Goal: Task Accomplishment & Management: Use online tool/utility

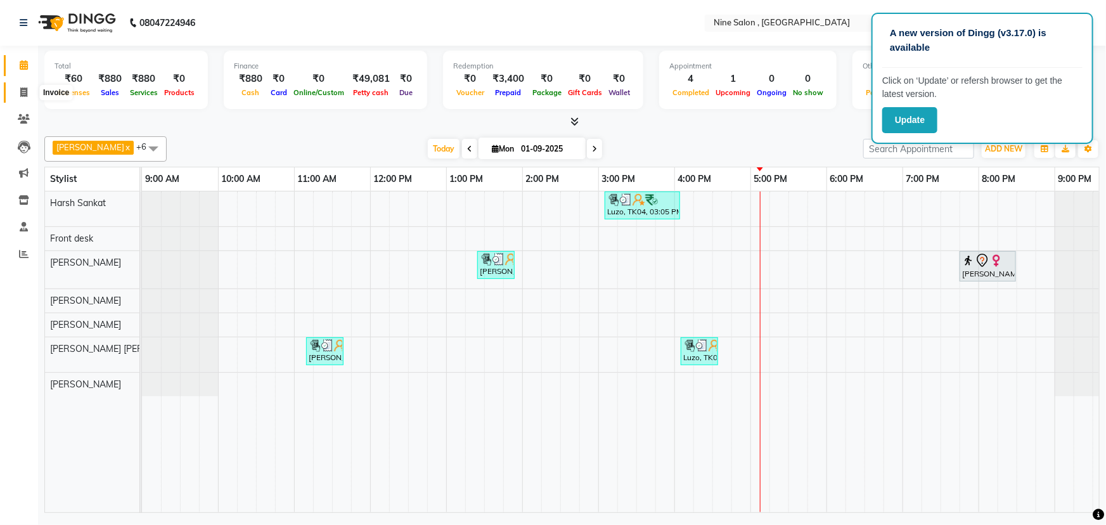
click at [25, 92] on icon at bounding box center [23, 92] width 7 height 10
select select "7341"
select select "service"
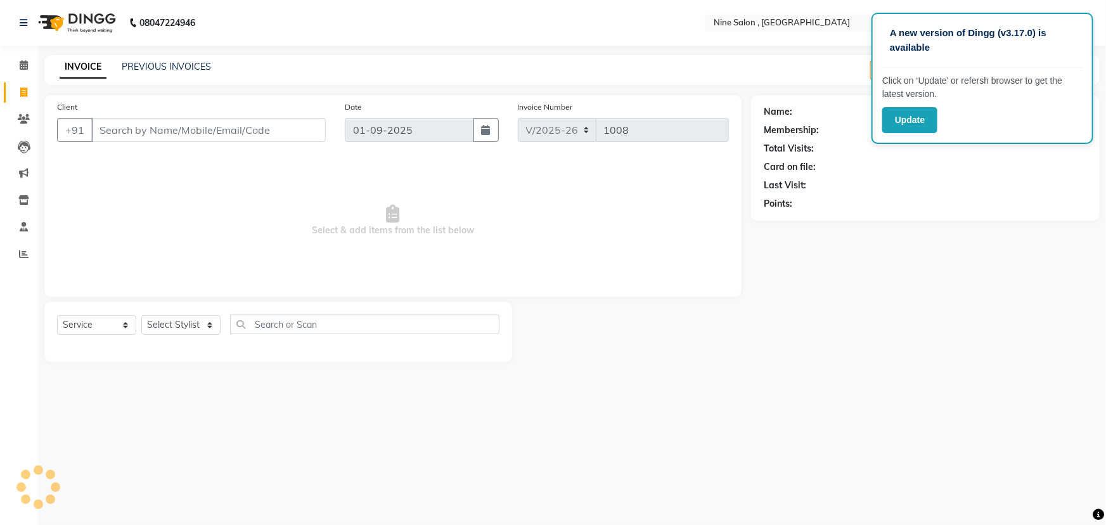
click at [157, 145] on div "Client +91" at bounding box center [192, 126] width 288 height 52
click at [158, 139] on input "Client" at bounding box center [208, 130] width 235 height 24
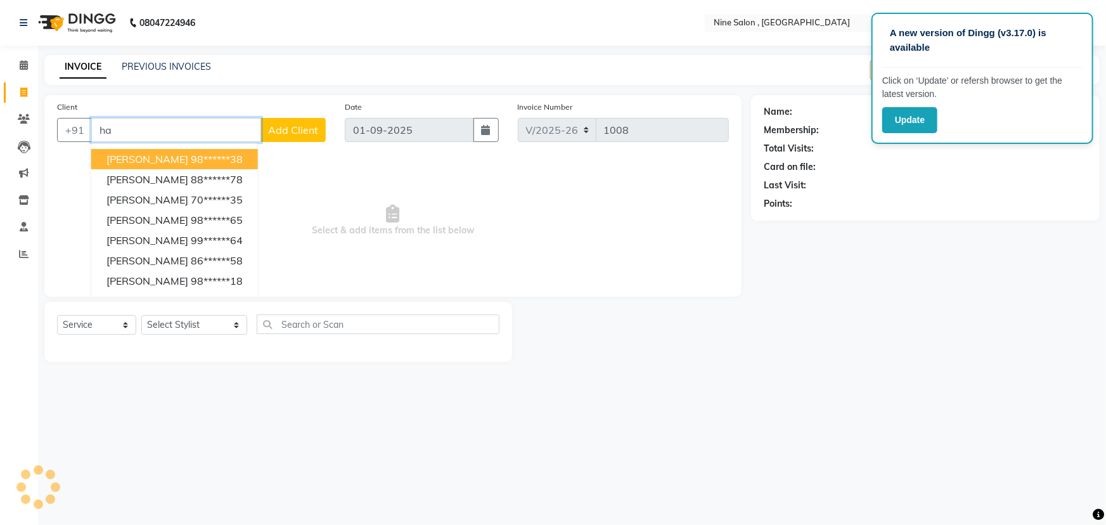
type input "h"
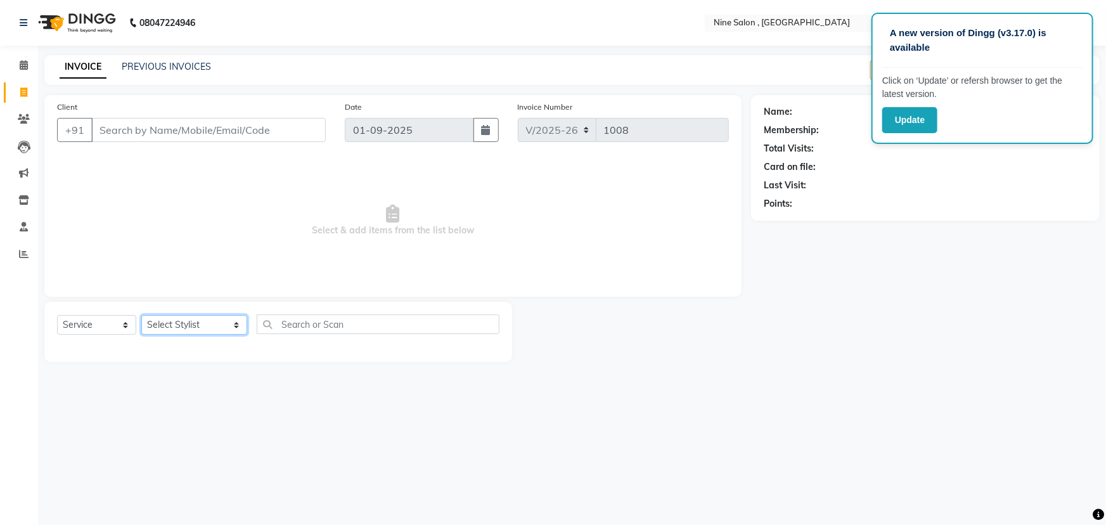
click at [215, 321] on select "Select Stylist [PERSON_NAME] Front desk Harsh Sankat [PERSON_NAME] [PERSON_NAME…" at bounding box center [194, 325] width 106 height 20
select select "64471"
click at [141, 315] on select "Select Stylist [PERSON_NAME] Front desk Harsh Sankat [PERSON_NAME] [PERSON_NAME…" at bounding box center [194, 325] width 106 height 20
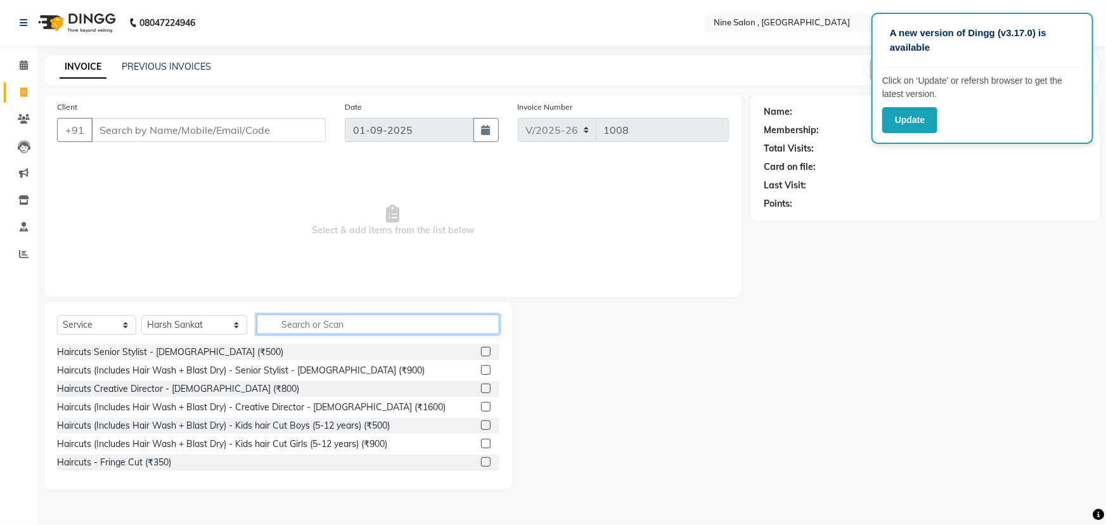
click at [309, 328] on input "text" at bounding box center [378, 324] width 243 height 20
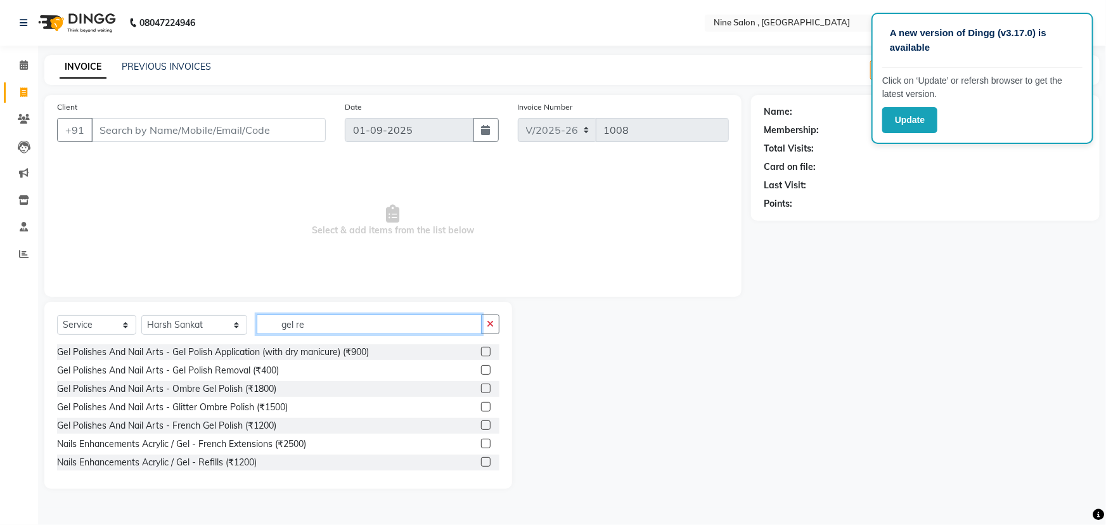
type input "gel re"
click at [481, 371] on label at bounding box center [486, 370] width 10 height 10
click at [481, 371] on input "checkbox" at bounding box center [485, 370] width 8 height 8
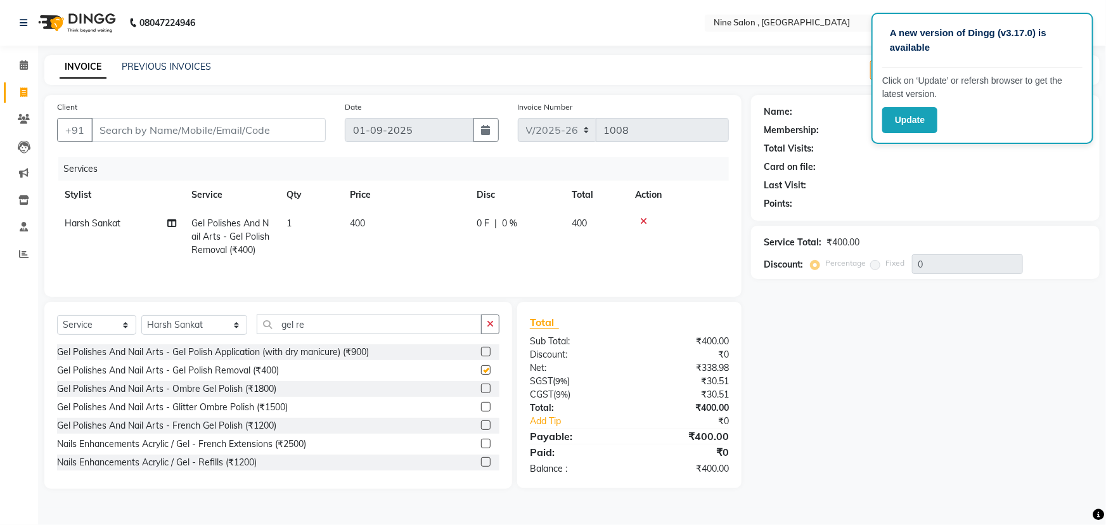
checkbox input "false"
click at [370, 324] on input "gel re" at bounding box center [369, 324] width 225 height 20
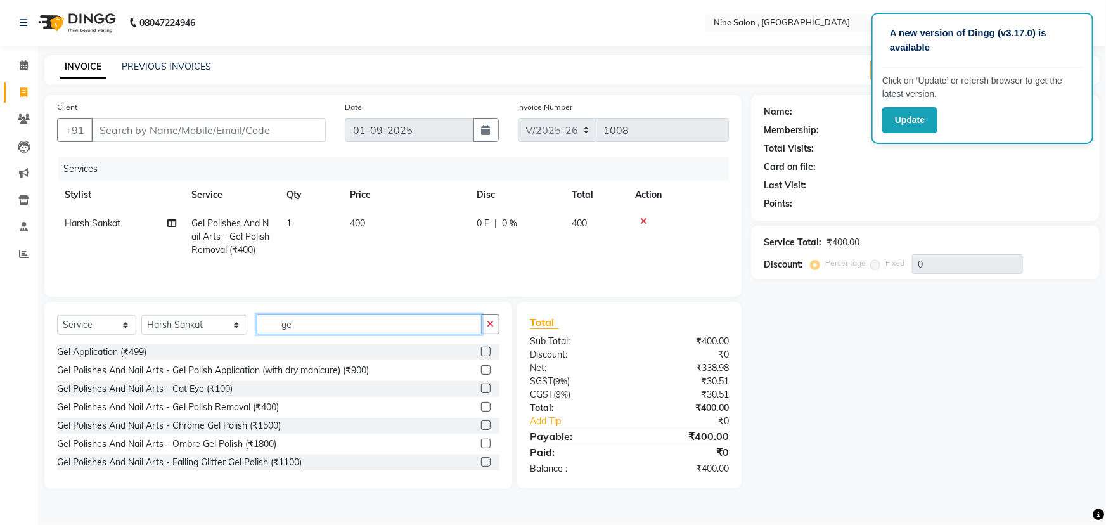
type input "g"
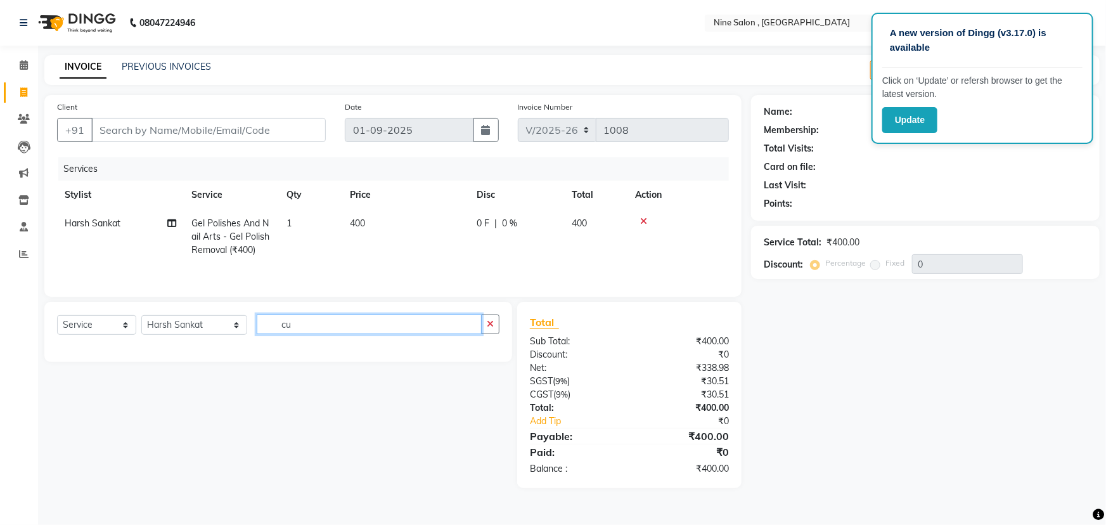
type input "c"
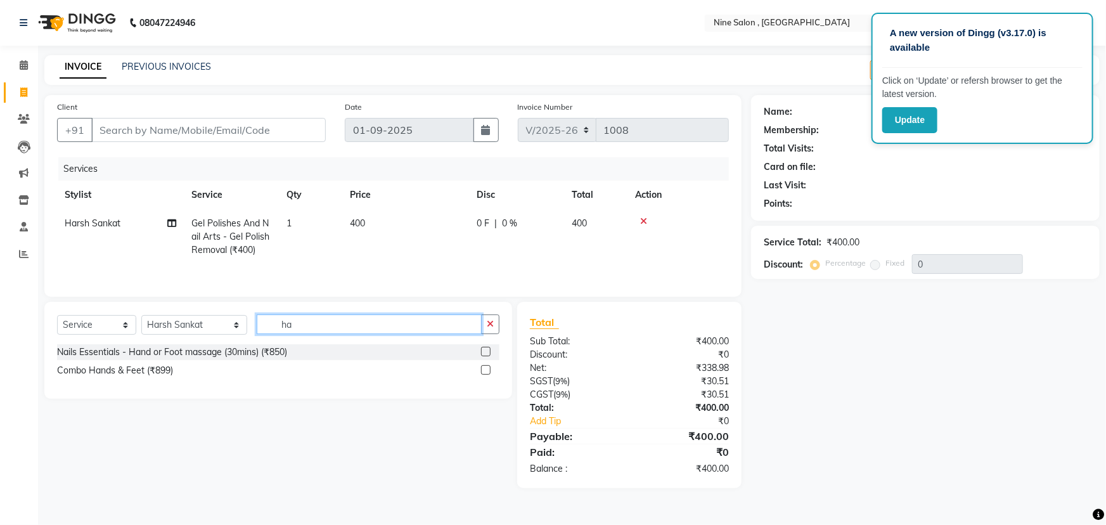
type input "h"
type input "file"
click at [481, 350] on label at bounding box center [486, 352] width 10 height 10
click at [481, 350] on input "checkbox" at bounding box center [485, 352] width 8 height 8
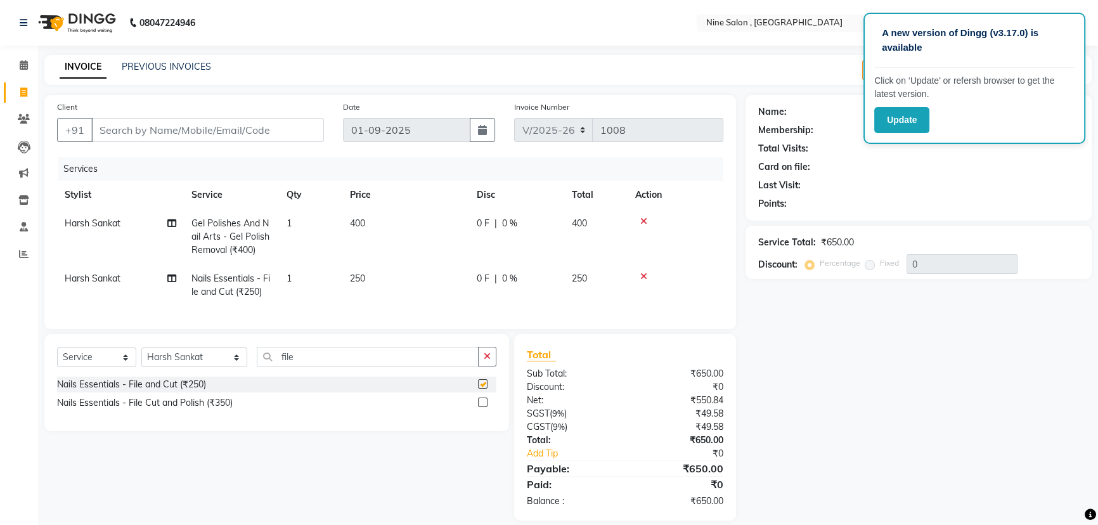
checkbox input "false"
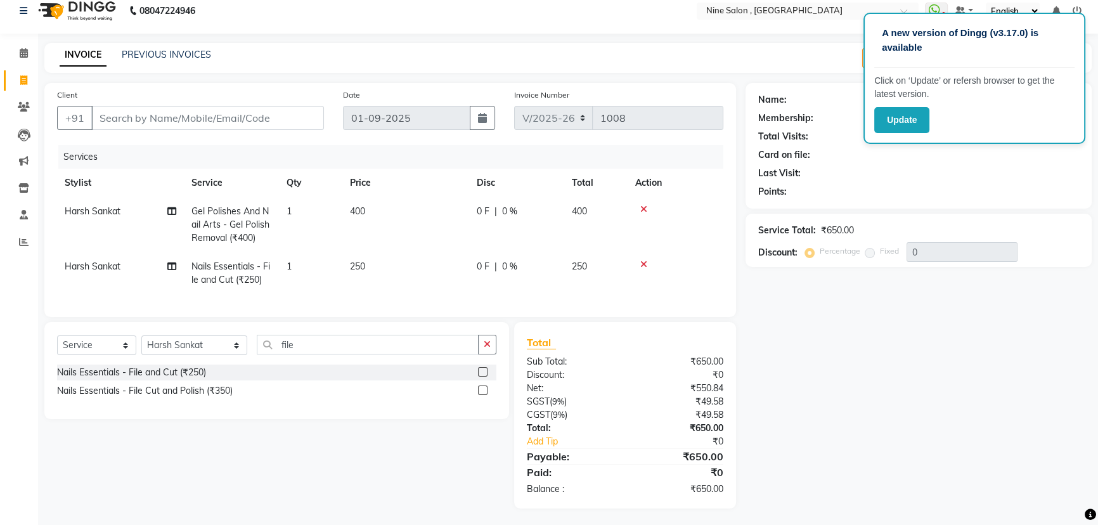
scroll to position [23, 0]
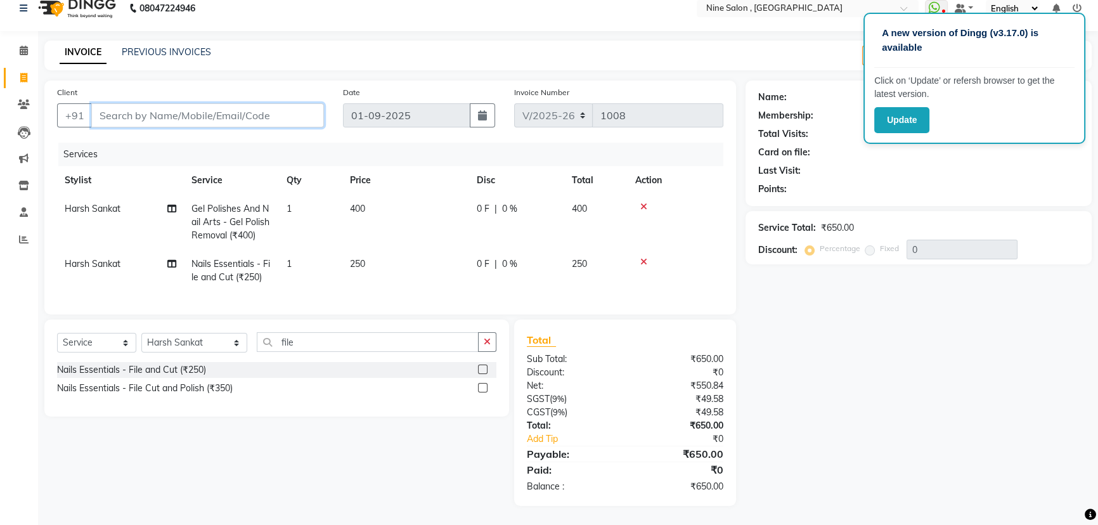
click at [212, 114] on input "Client" at bounding box center [207, 115] width 233 height 24
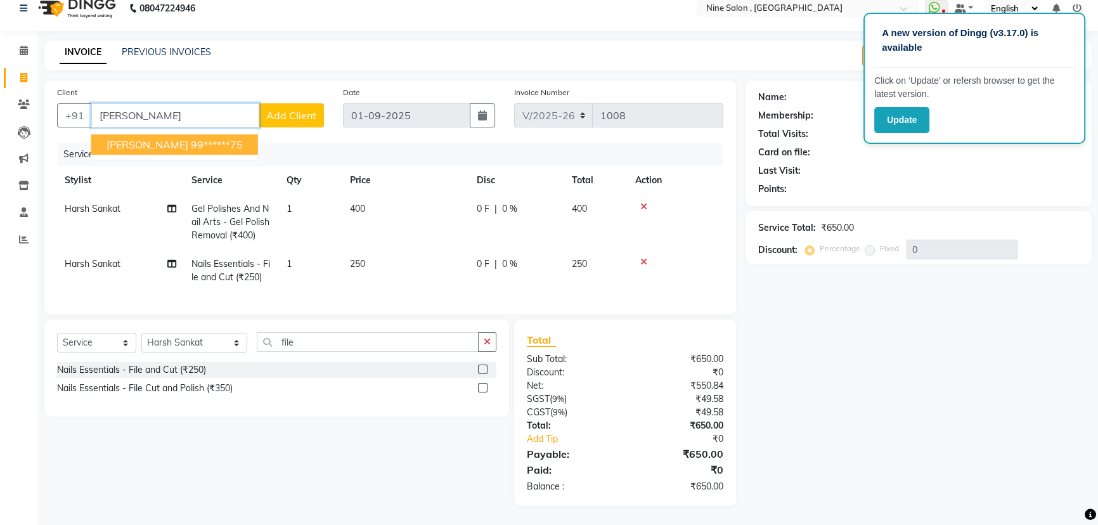
click at [149, 143] on button "[PERSON_NAME] 99******75" at bounding box center [174, 144] width 167 height 20
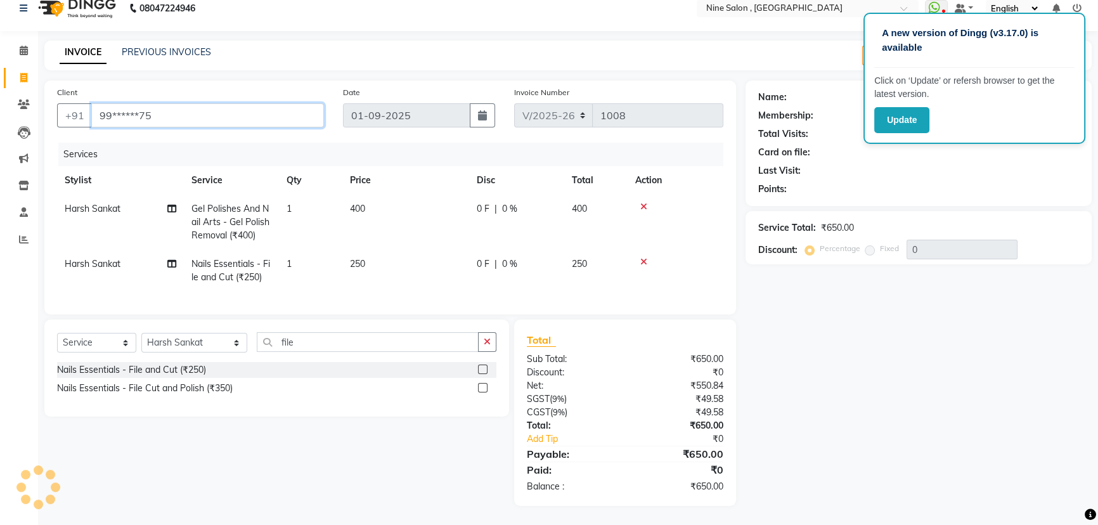
type input "99******75"
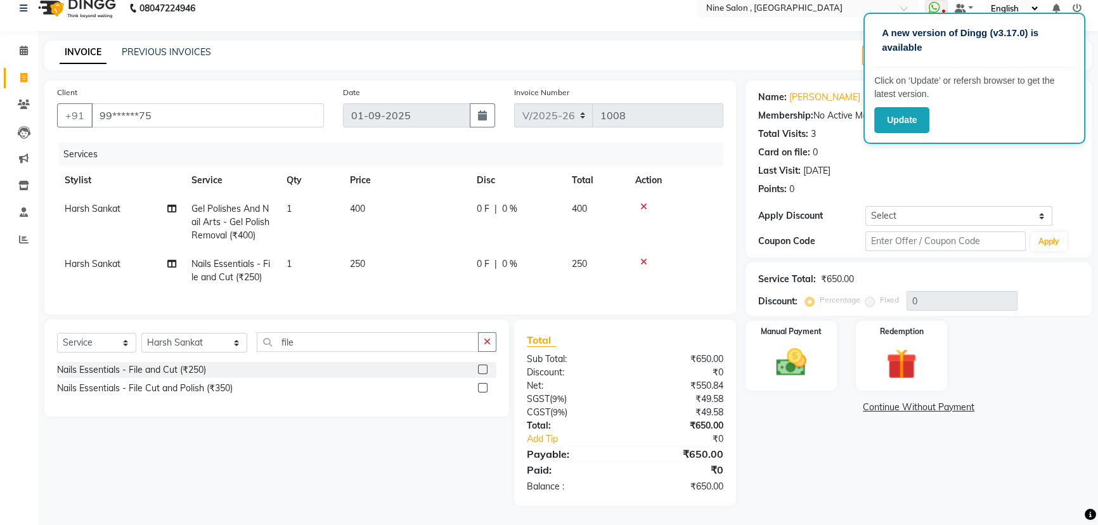
click at [949, 171] on div "Name: [PERSON_NAME] Membership: No Active Membership Total Visits: 3 Card on fi…" at bounding box center [918, 141] width 321 height 110
click at [798, 348] on img at bounding box center [791, 362] width 51 height 36
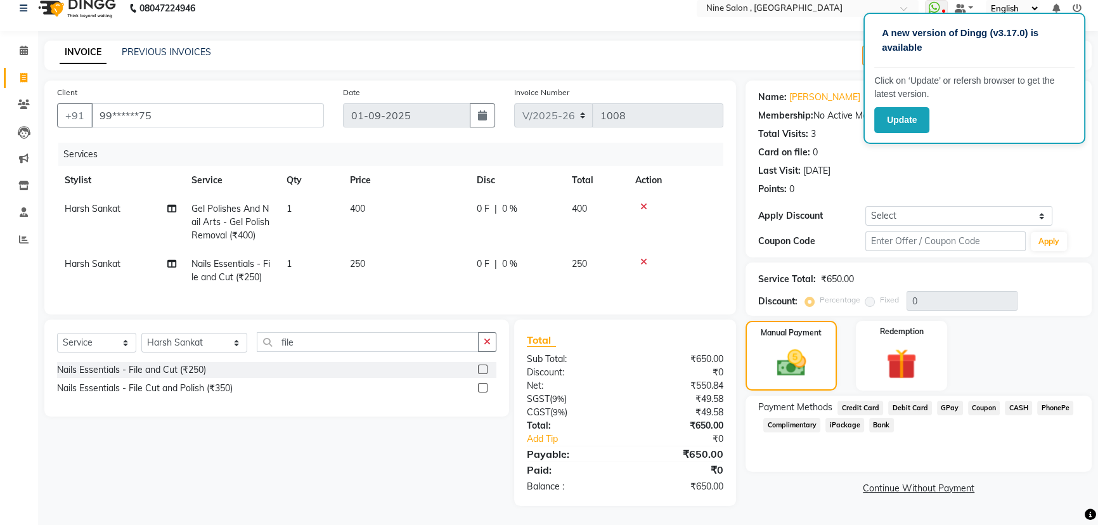
click at [1015, 401] on span "CASH" at bounding box center [1018, 408] width 27 height 15
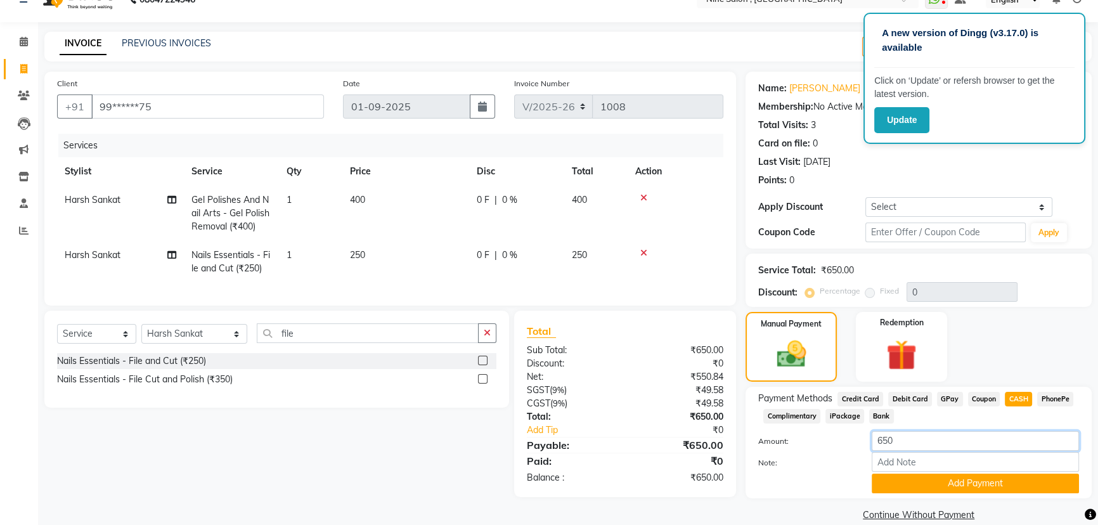
click at [910, 437] on input "650" at bounding box center [974, 441] width 207 height 20
type input "6"
type input "500"
click at [979, 491] on button "Add Payment" at bounding box center [974, 483] width 207 height 20
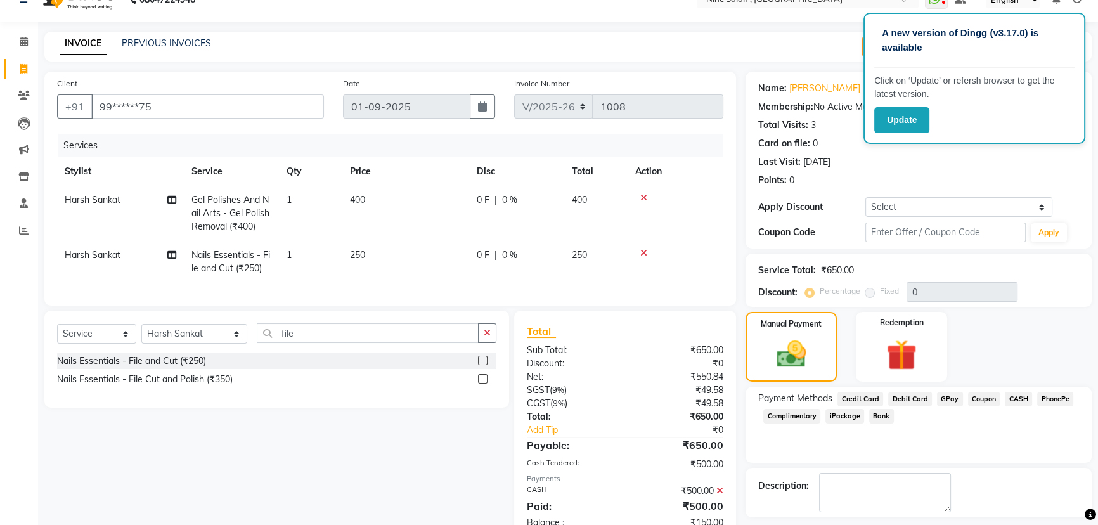
scroll to position [77, 0]
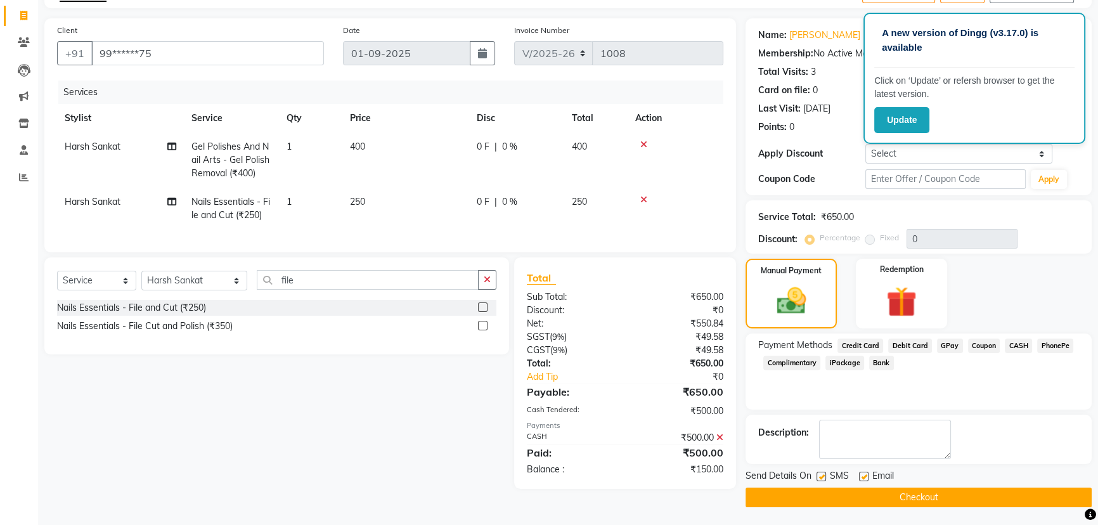
click at [941, 348] on span "GPay" at bounding box center [950, 345] width 26 height 15
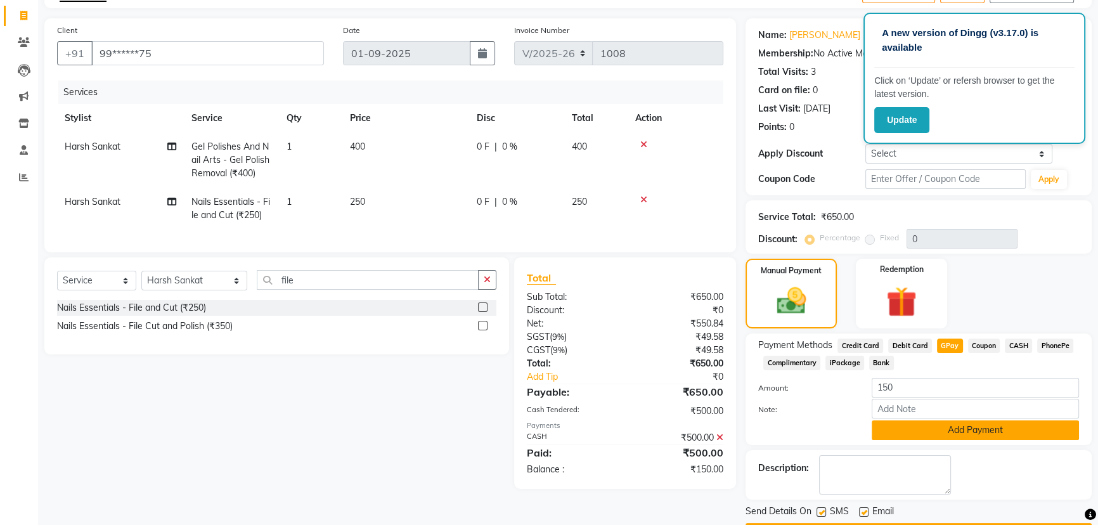
click at [943, 428] on button "Add Payment" at bounding box center [974, 430] width 207 height 20
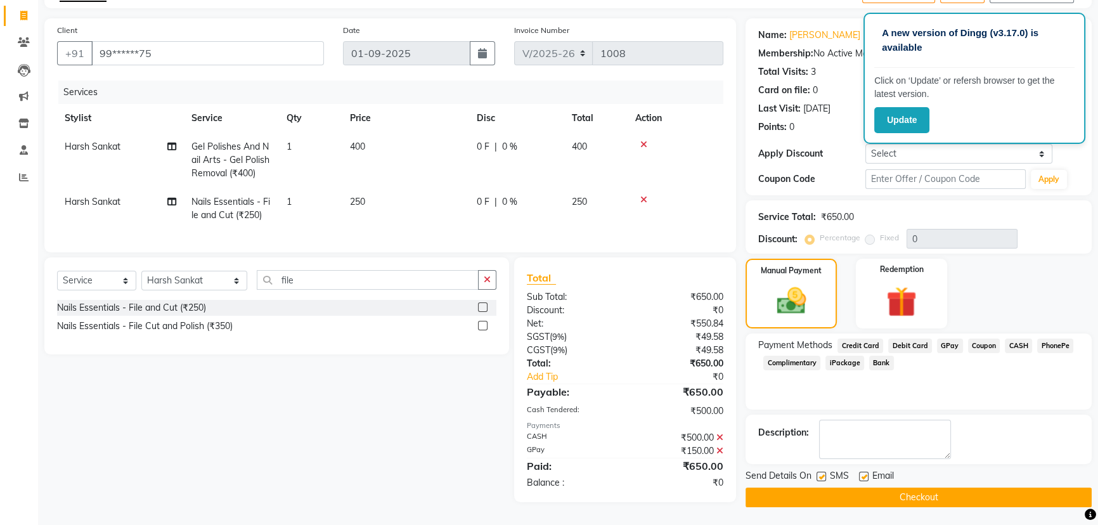
click at [859, 495] on button "Checkout" at bounding box center [918, 497] width 346 height 20
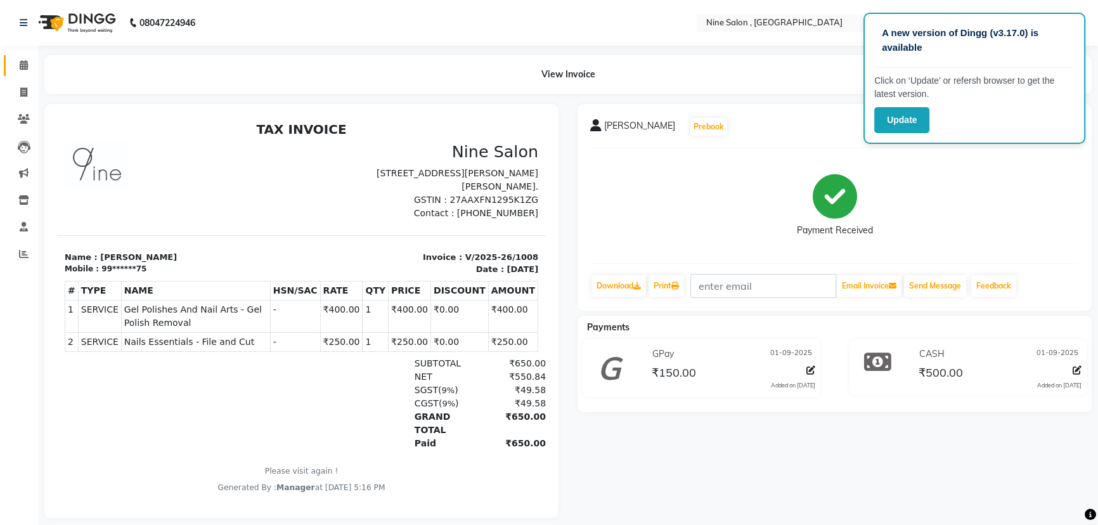
click at [20, 72] on link "Calendar" at bounding box center [19, 65] width 30 height 21
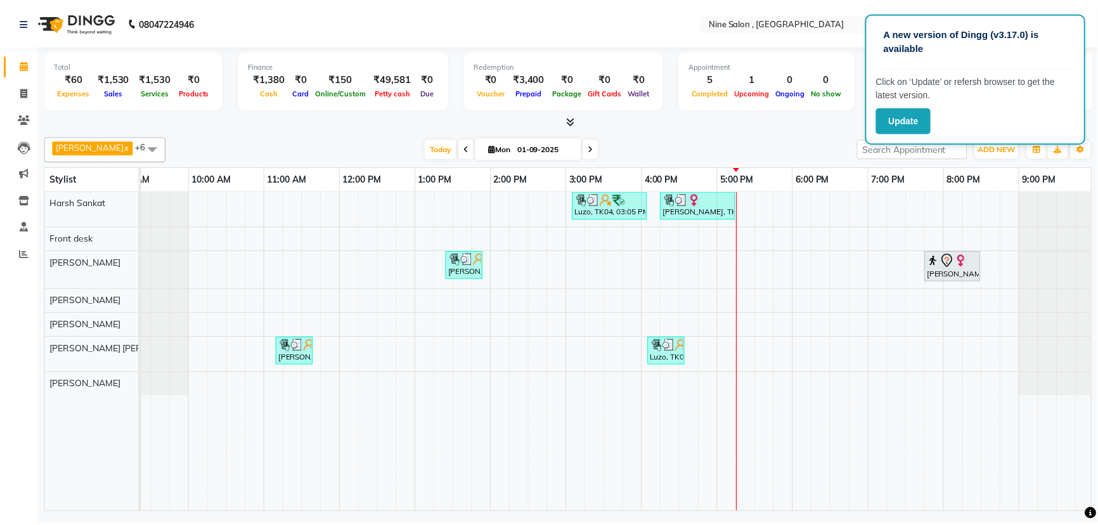
scroll to position [0, 31]
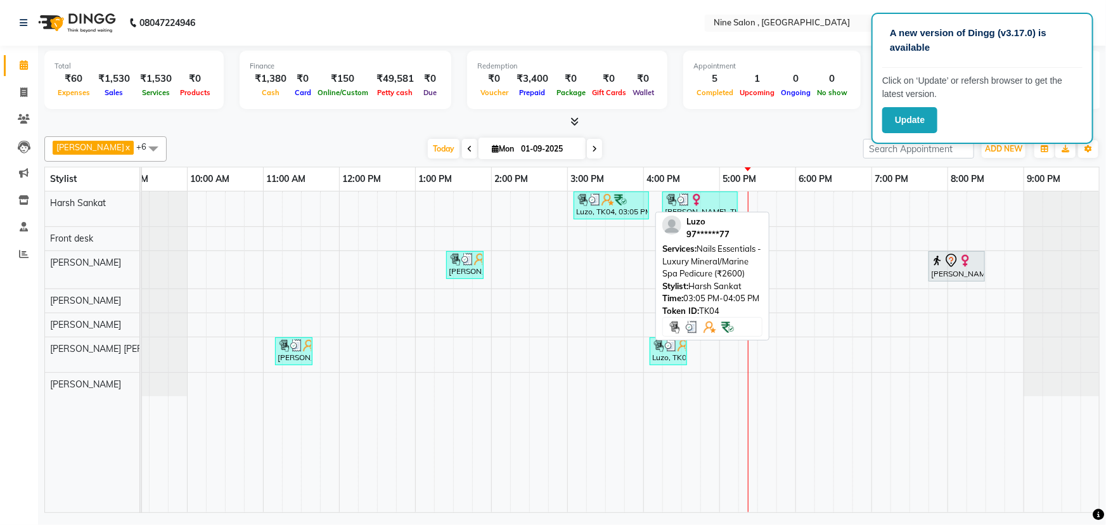
click at [623, 210] on div "Luzo, TK04, 03:05 PM-04:05 PM, Nails Essentials - Luxury Mineral/Marine Spa Ped…" at bounding box center [611, 205] width 73 height 24
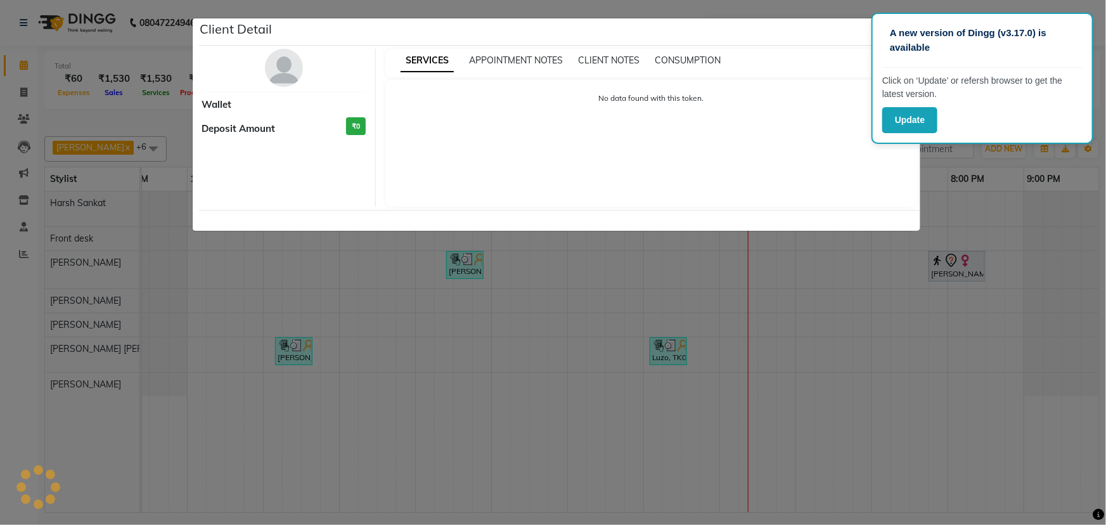
select select "3"
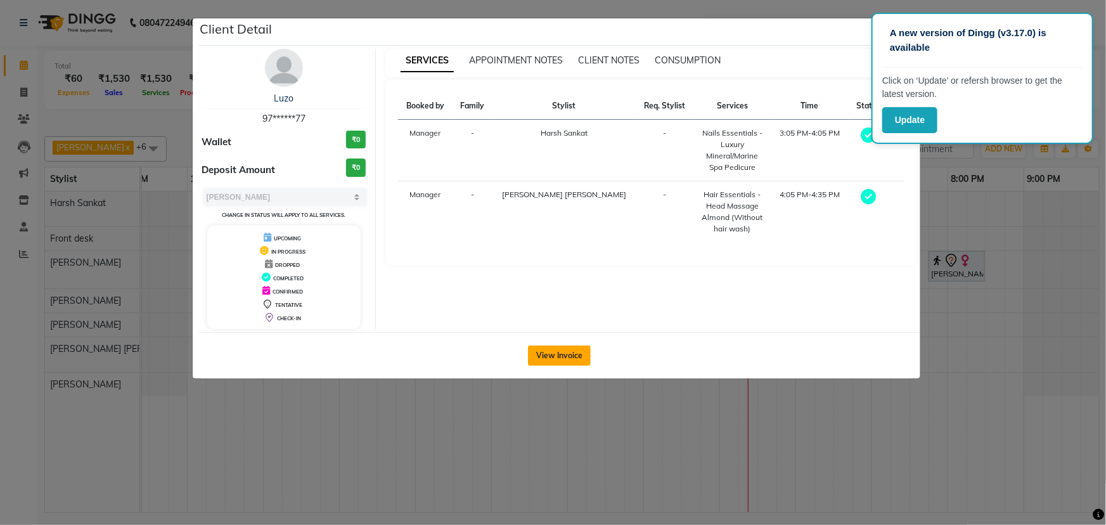
click at [562, 349] on button "View Invoice" at bounding box center [559, 355] width 63 height 20
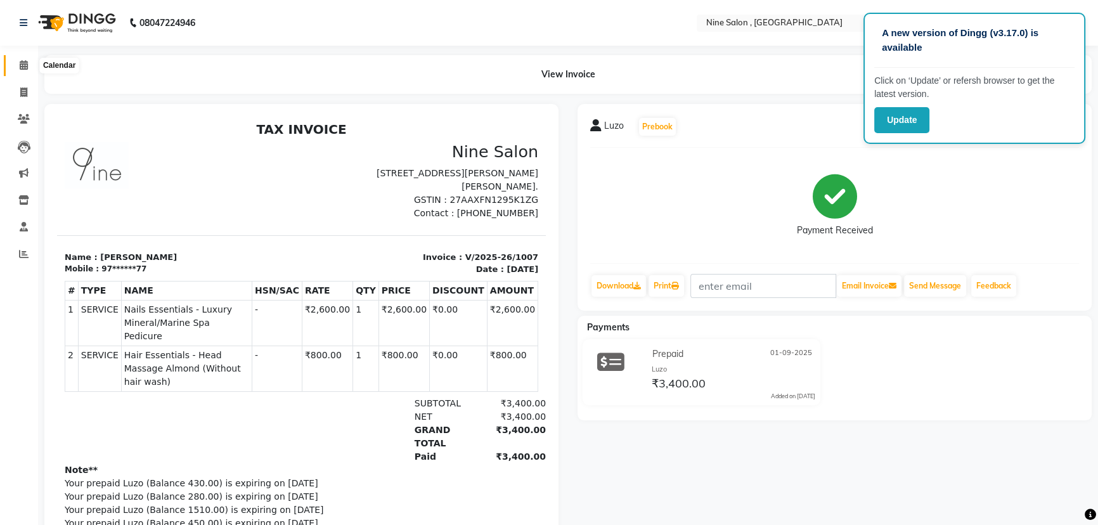
click at [27, 65] on icon at bounding box center [24, 65] width 8 height 10
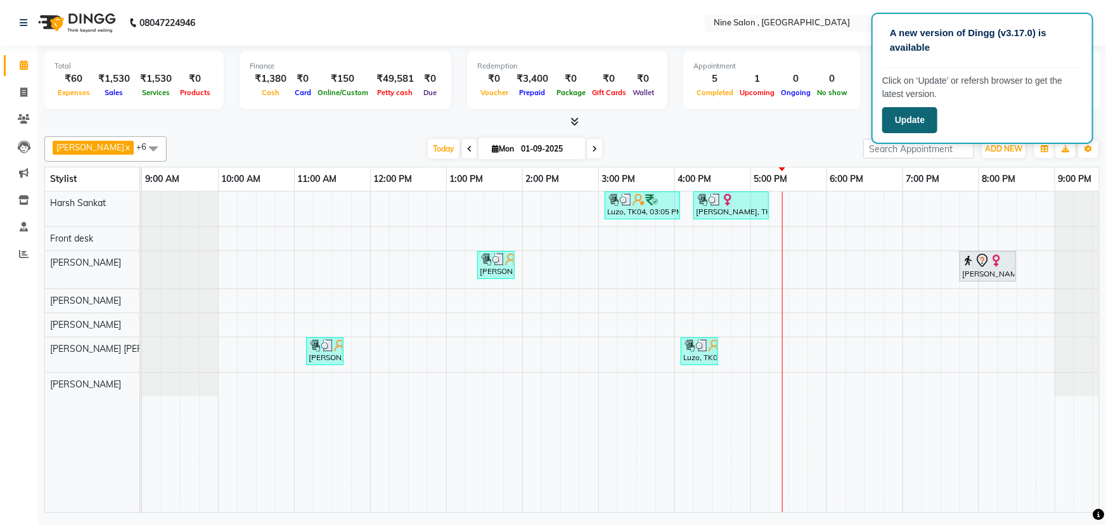
click at [918, 120] on button "Update" at bounding box center [909, 120] width 55 height 26
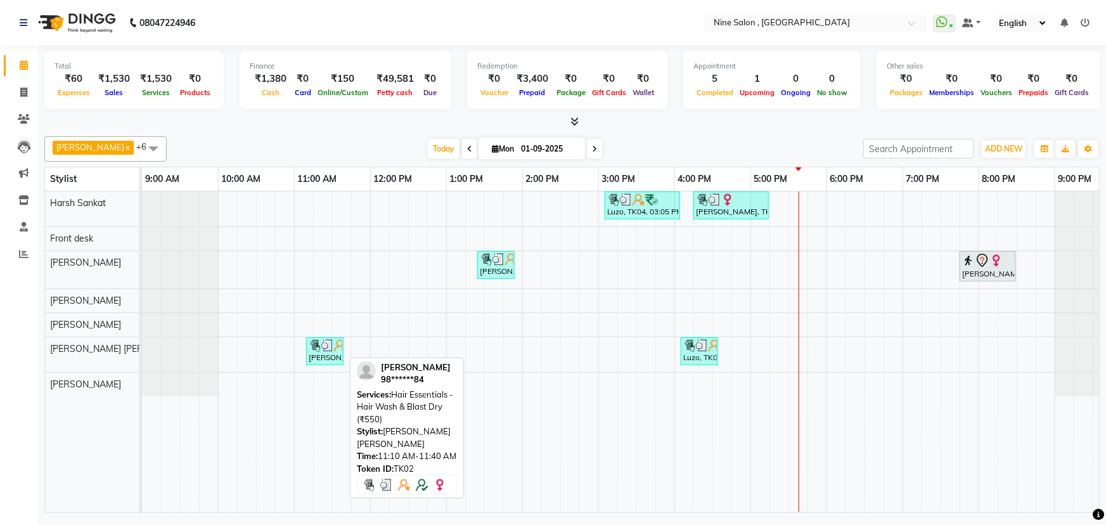
click at [316, 351] on div "[PERSON_NAME], TK02, 11:10 AM-11:40 AM, Hair Essentials - Hair Wash & Blast Dry…" at bounding box center [324, 351] width 35 height 24
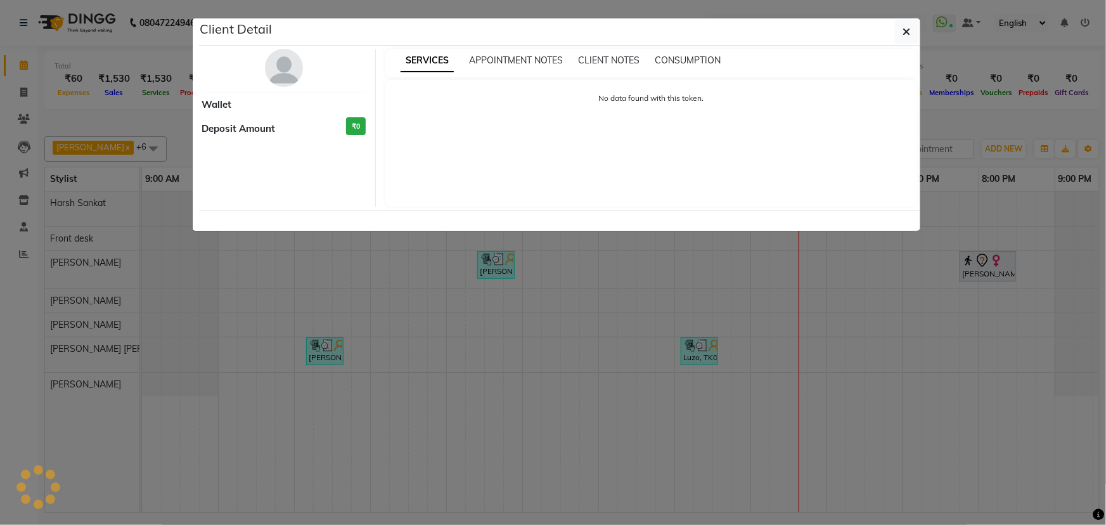
select select "3"
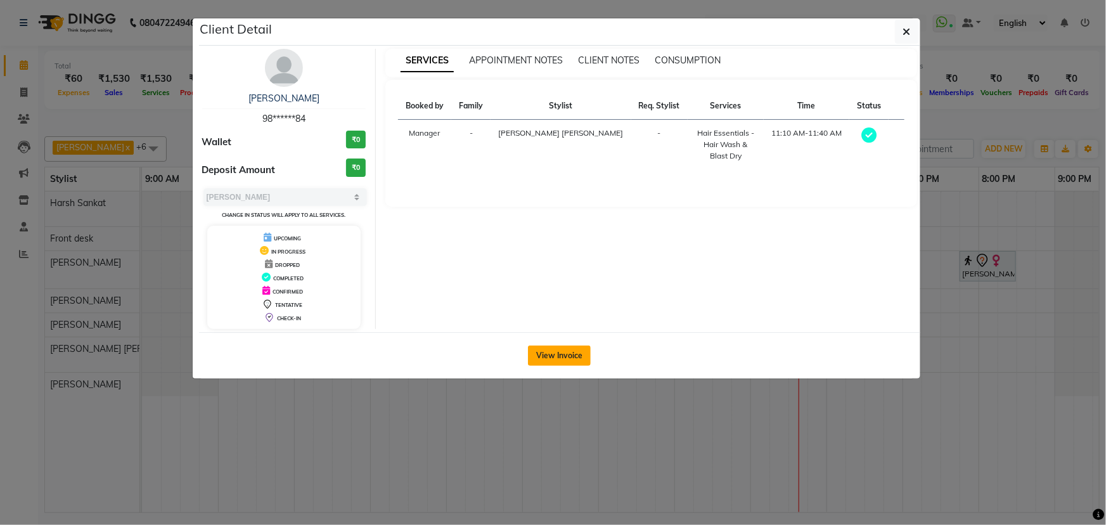
click at [570, 361] on button "View Invoice" at bounding box center [559, 355] width 63 height 20
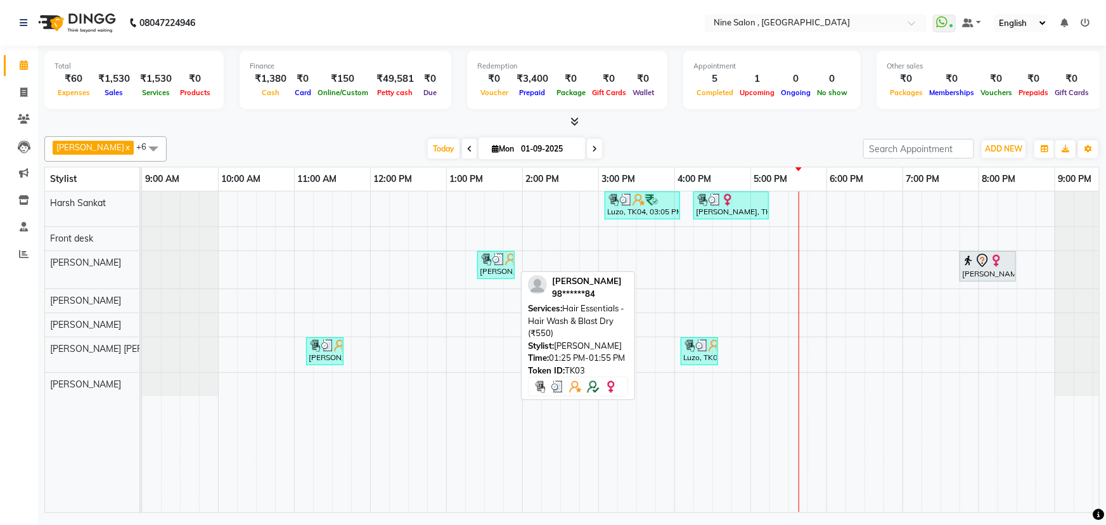
click at [501, 260] on img at bounding box center [498, 259] width 13 height 13
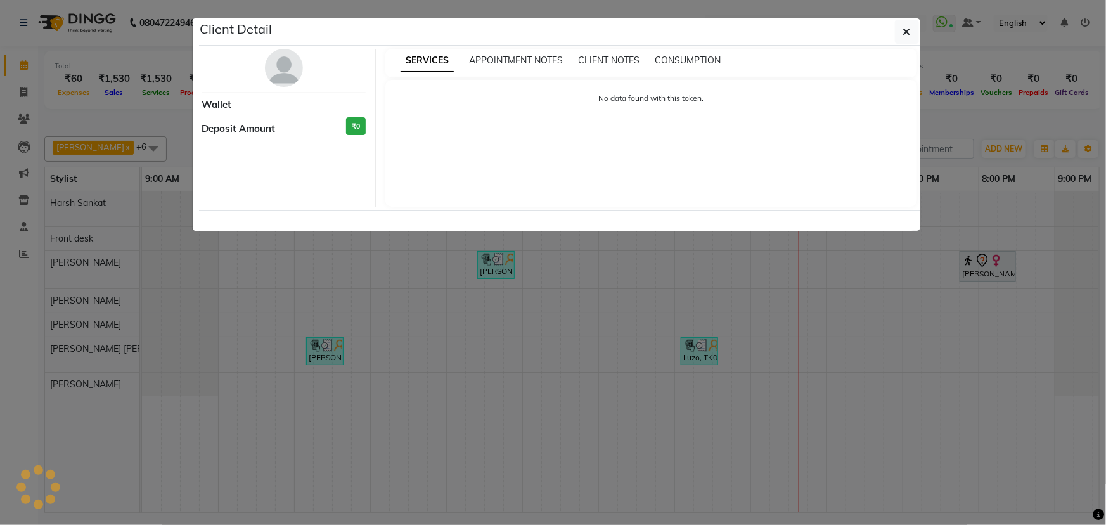
select select "3"
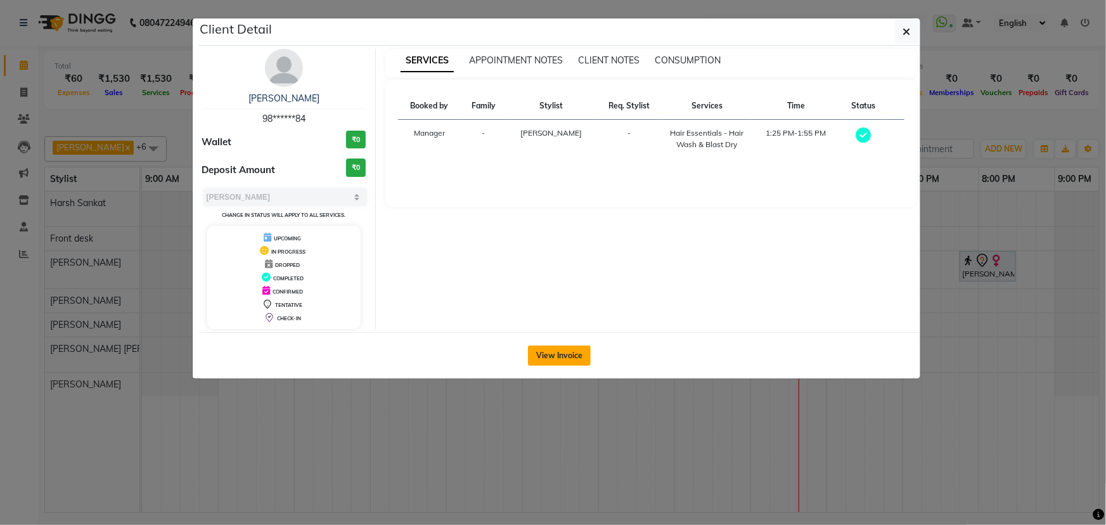
click at [541, 351] on button "View Invoice" at bounding box center [559, 355] width 63 height 20
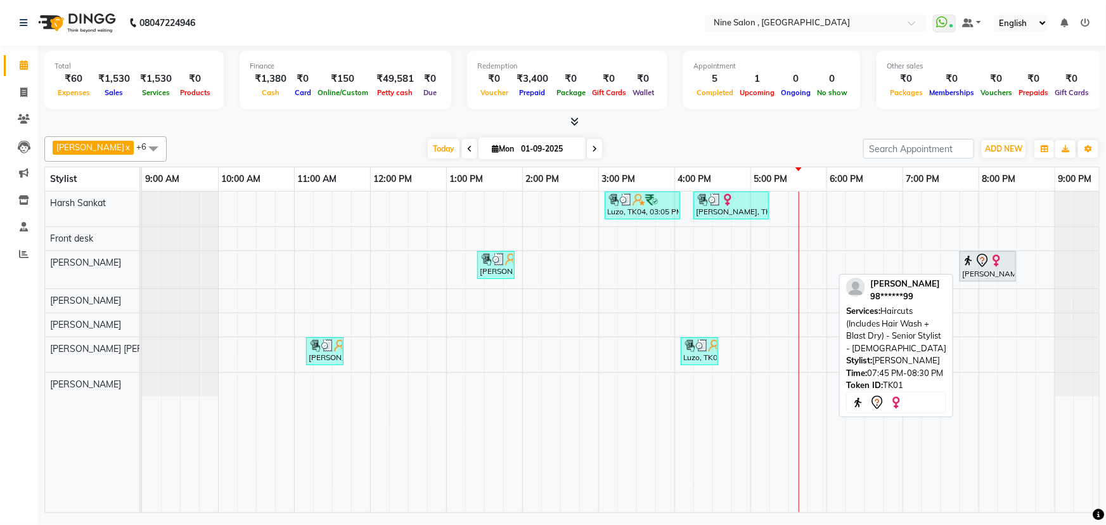
click at [980, 274] on div "[PERSON_NAME], TK01, 07:45 PM-08:30 PM, Haircuts (Includes Hair Wash + Blast Dr…" at bounding box center [988, 266] width 54 height 27
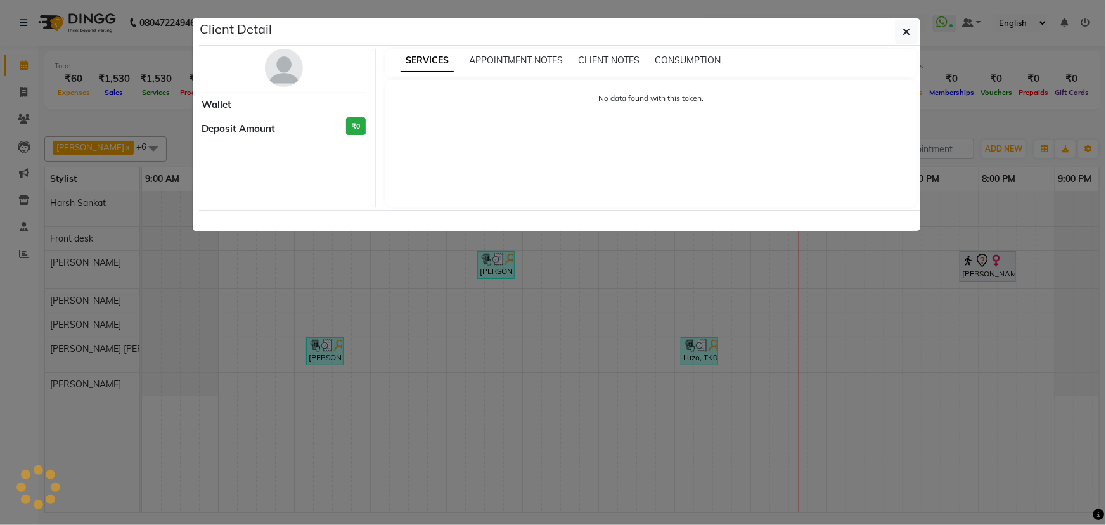
select select "7"
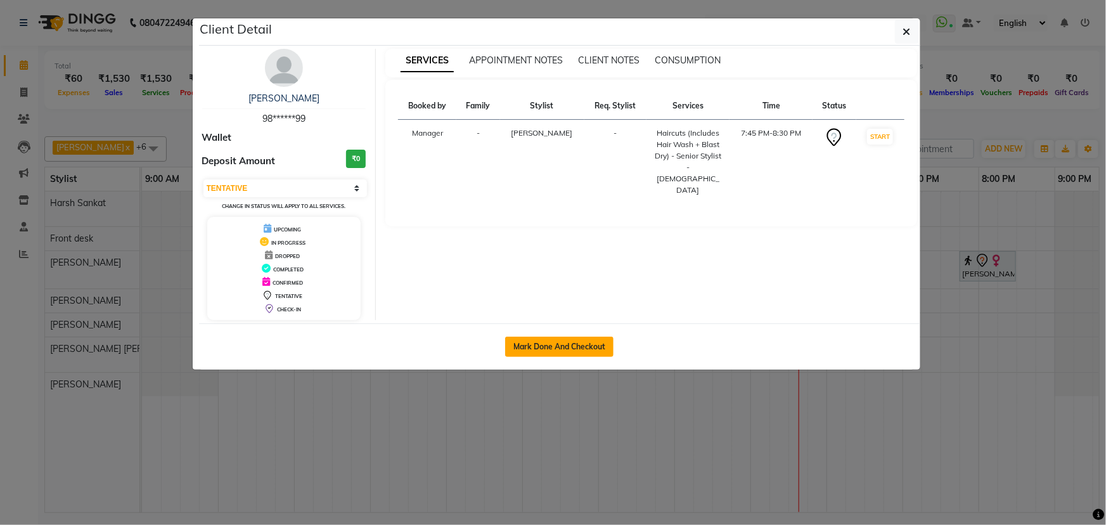
click at [576, 342] on button "Mark Done And Checkout" at bounding box center [559, 347] width 108 height 20
select select "7341"
select select "service"
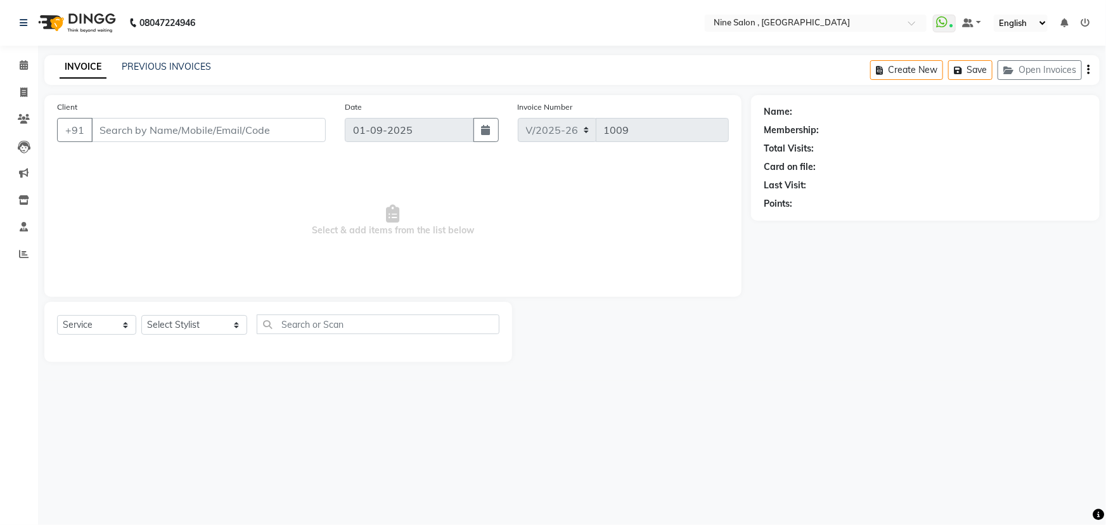
type input "98******99"
select select "66158"
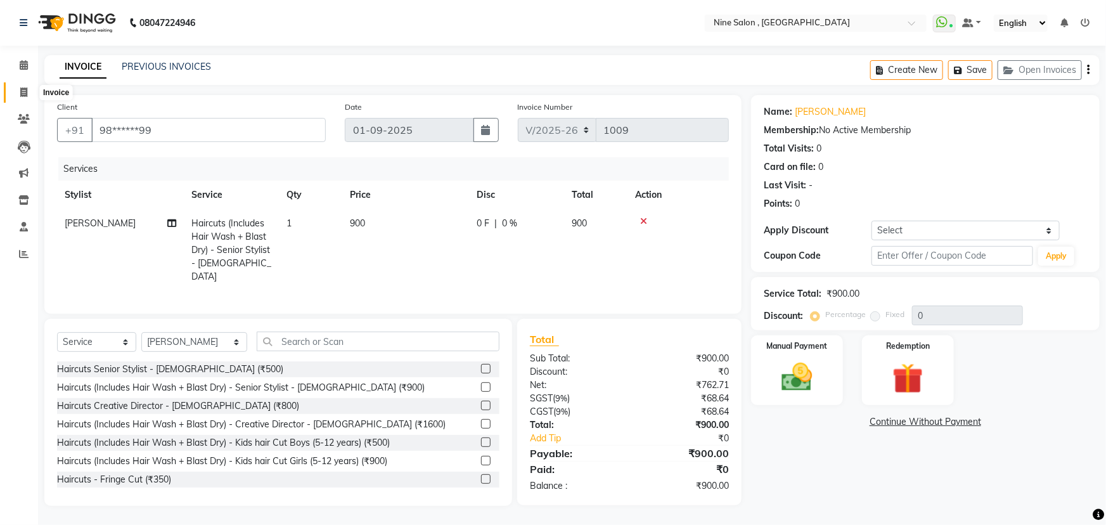
drag, startPoint x: 25, startPoint y: 94, endPoint x: 21, endPoint y: 87, distance: 8.3
click at [25, 93] on icon at bounding box center [23, 92] width 7 height 10
select select "7341"
select select "service"
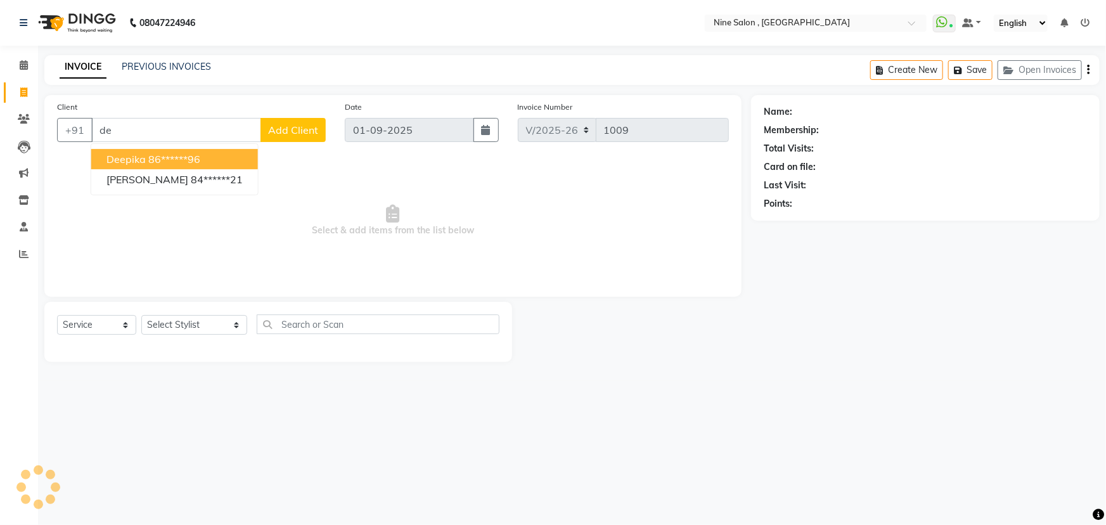
type input "d"
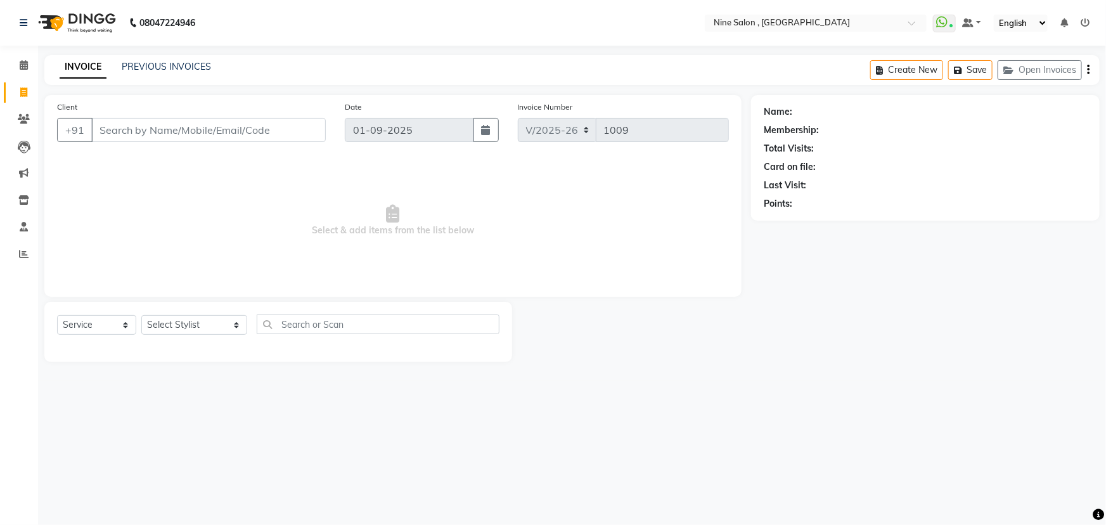
click at [161, 125] on input "Client" at bounding box center [208, 130] width 235 height 24
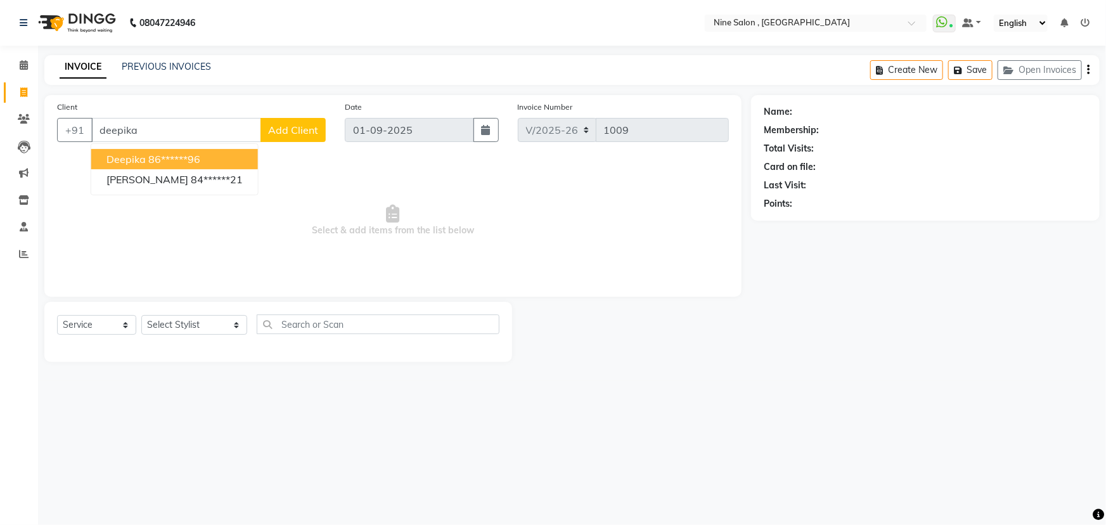
click at [149, 153] on ngb-highlight "86******96" at bounding box center [174, 159] width 52 height 13
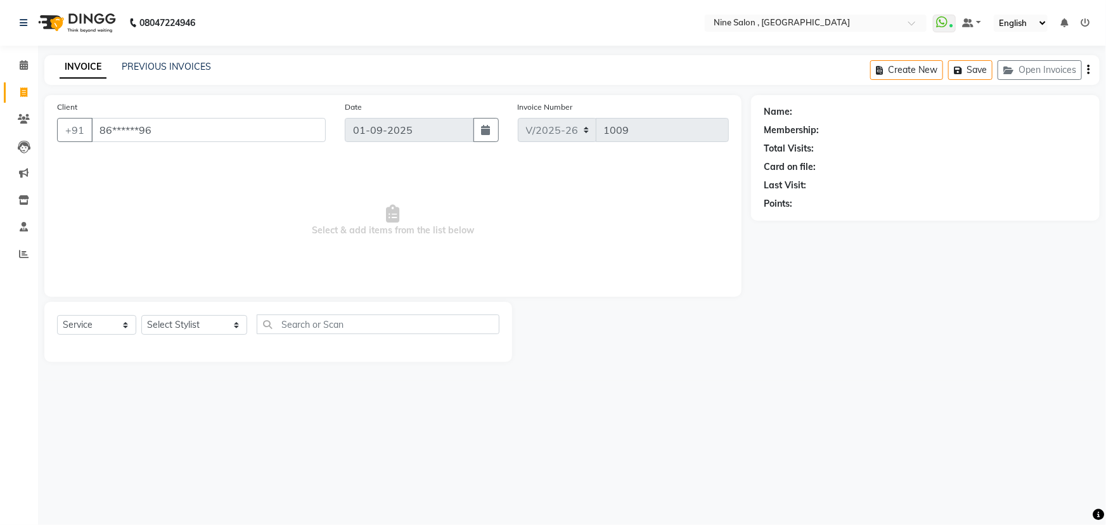
type input "86******96"
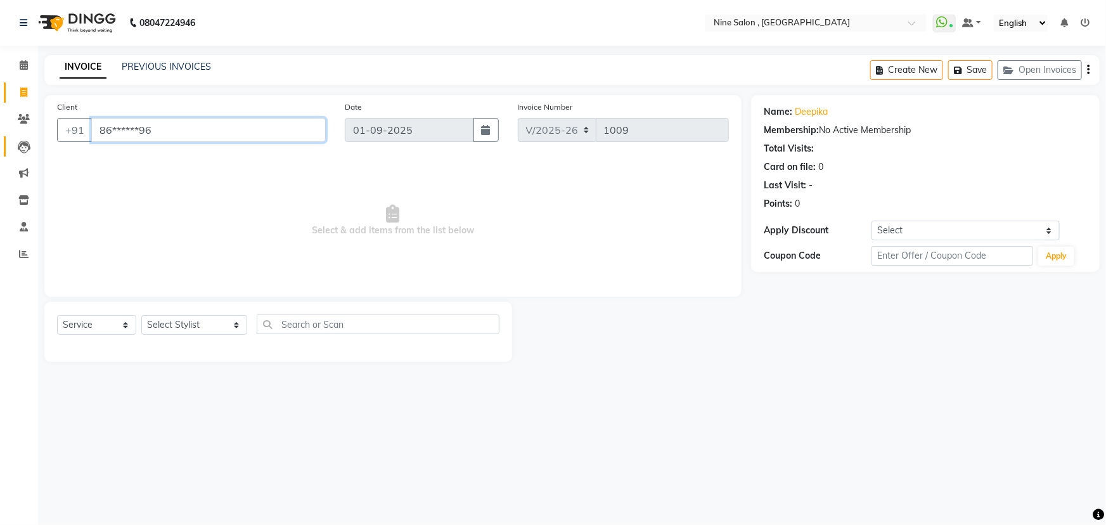
drag, startPoint x: 158, startPoint y: 131, endPoint x: 15, endPoint y: 138, distance: 143.4
click at [15, 138] on app-home "08047224946 Select Location × Nine Salon , Lalbaug WhatsApp Status ✕ Status: Co…" at bounding box center [553, 190] width 1106 height 381
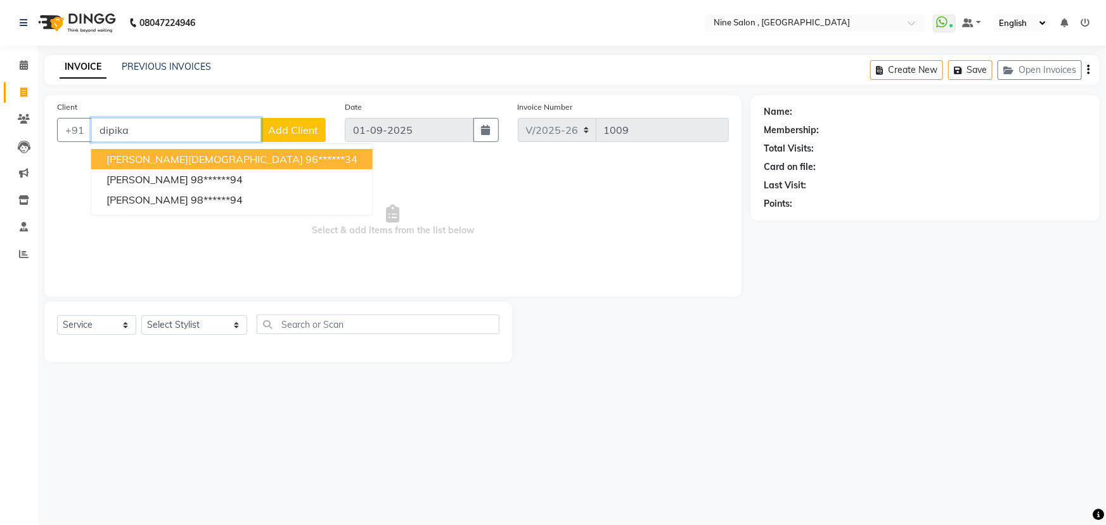
click at [151, 157] on span "Dipika Jain" at bounding box center [204, 159] width 196 height 13
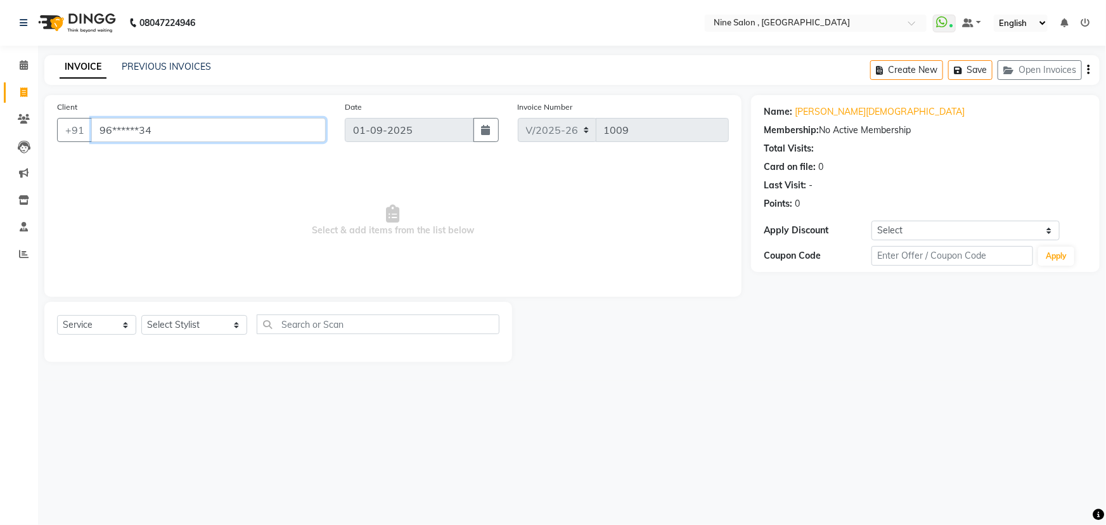
click at [155, 132] on input "96******34" at bounding box center [208, 130] width 235 height 24
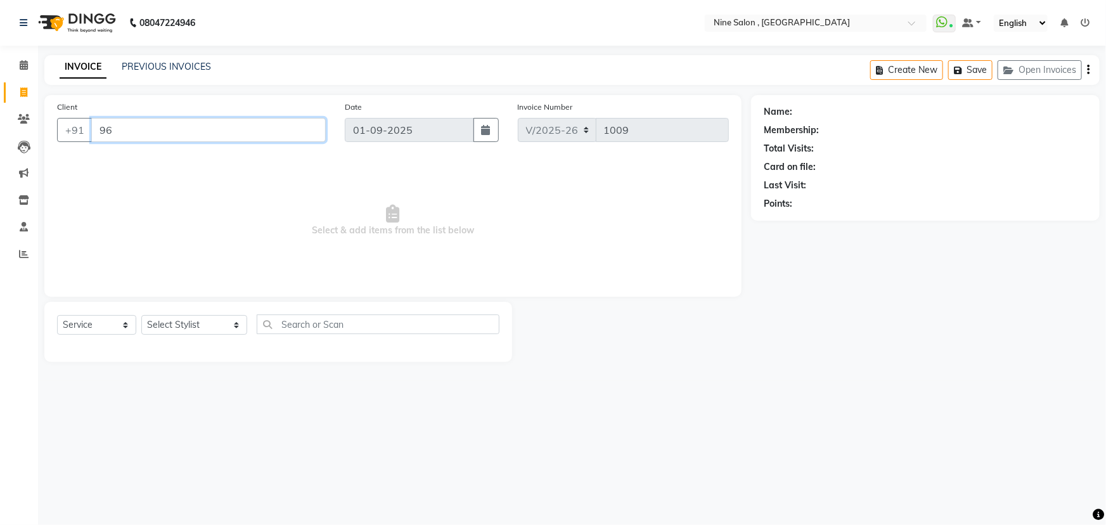
type input "9"
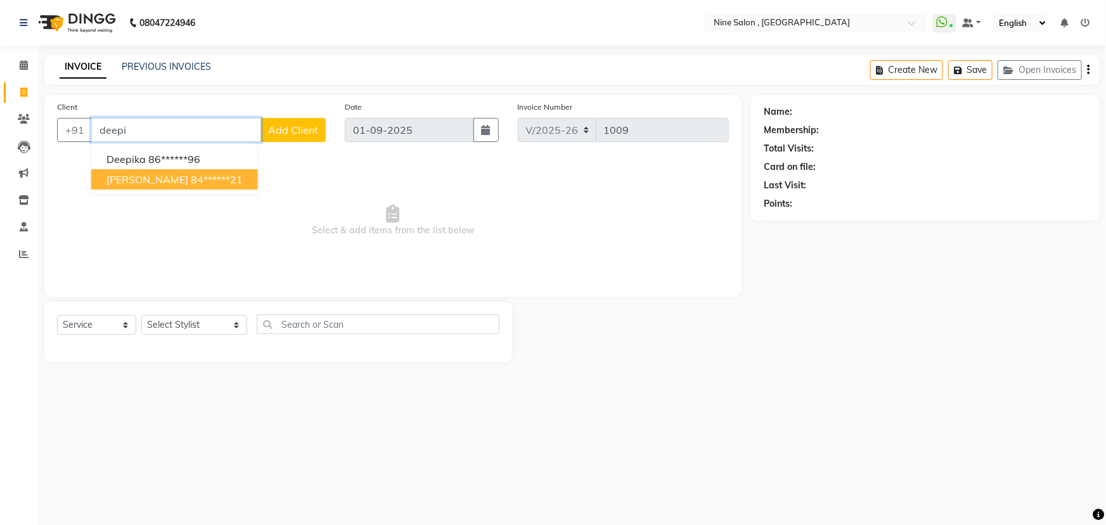
click at [155, 174] on span "Deepika Maheshkar" at bounding box center [147, 179] width 82 height 13
type input "84******21"
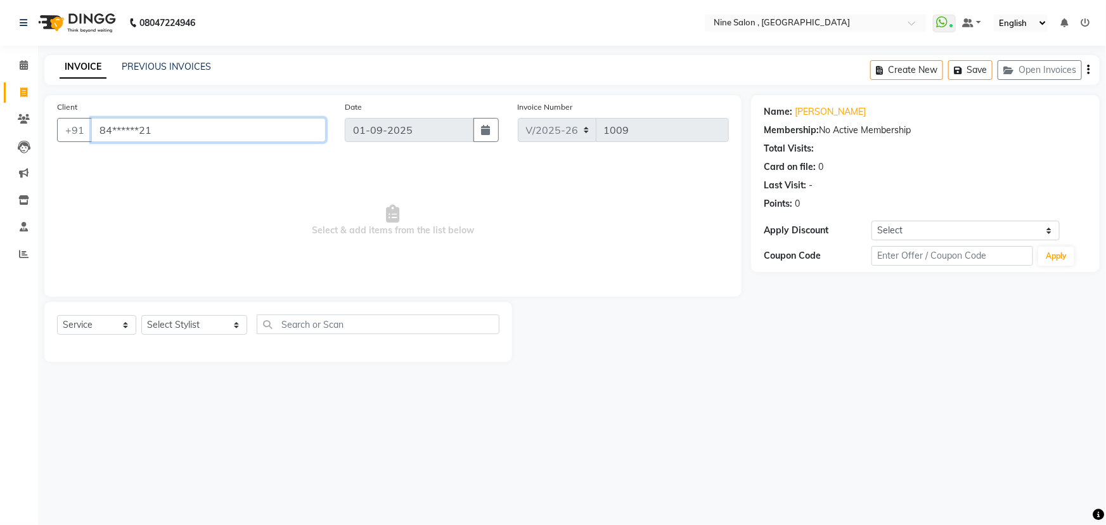
drag, startPoint x: 206, startPoint y: 134, endPoint x: 0, endPoint y: 146, distance: 206.3
click at [0, 146] on app-home "08047224946 Select Location × Nine Salon , Lalbaug WhatsApp Status ✕ Status: Co…" at bounding box center [553, 190] width 1106 height 381
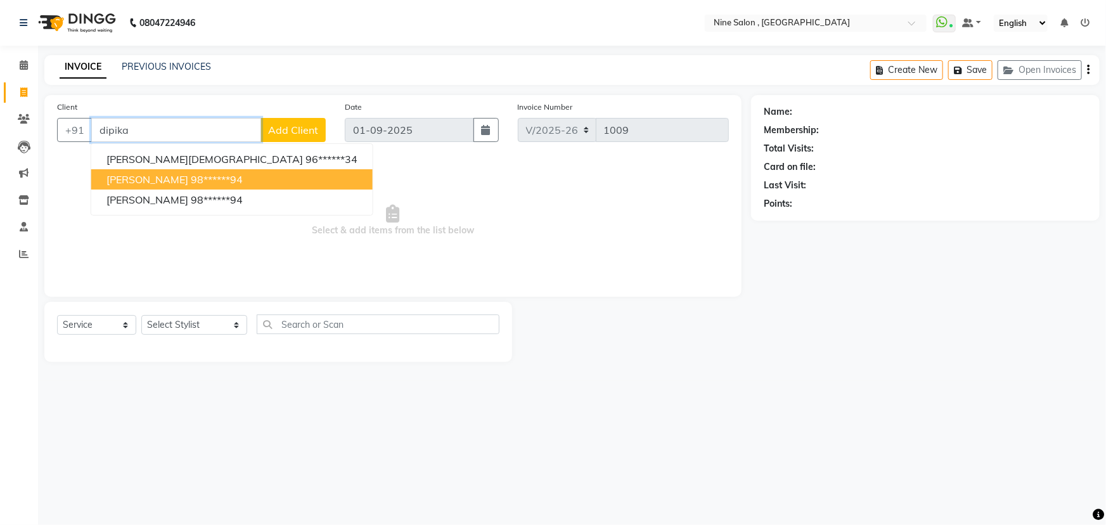
click at [127, 186] on button "Dipika Parekh 98******94" at bounding box center [231, 179] width 281 height 20
type input "98******94"
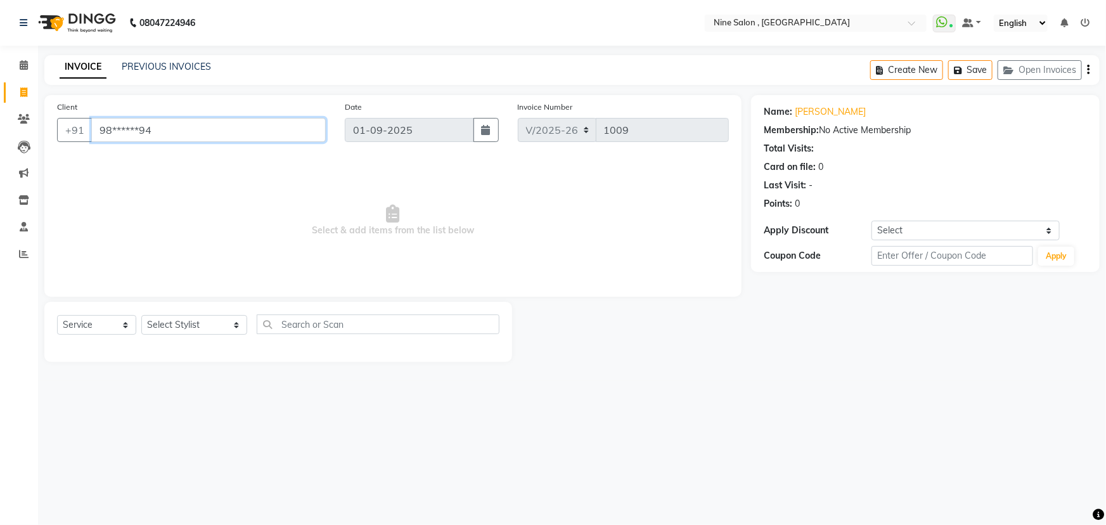
drag, startPoint x: 172, startPoint y: 131, endPoint x: 0, endPoint y: 111, distance: 172.9
click at [0, 111] on app-home "08047224946 Select Location × Nine Salon , Lalbaug WhatsApp Status ✕ Status: Co…" at bounding box center [553, 190] width 1106 height 381
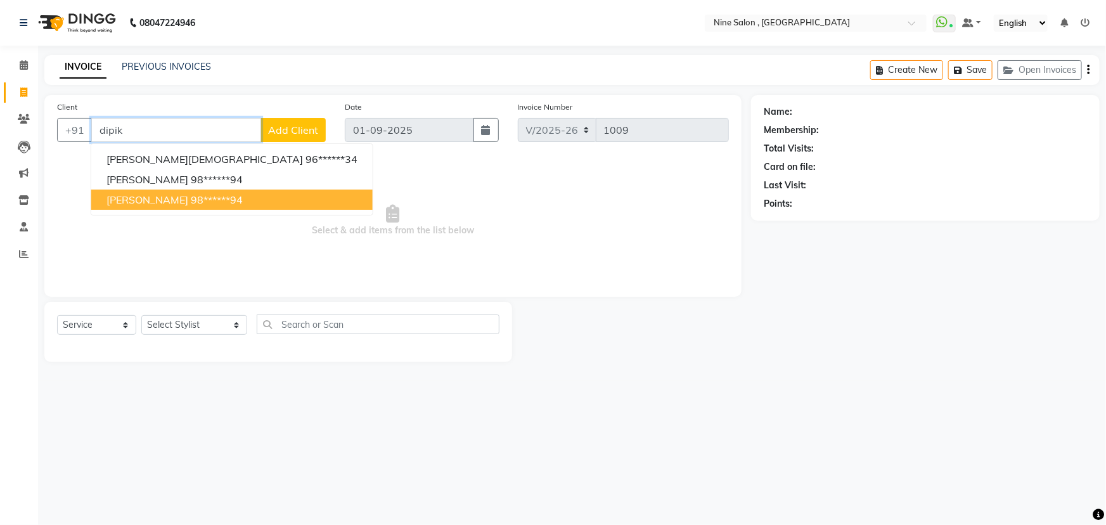
click at [156, 197] on span "Dipika Parekh" at bounding box center [147, 199] width 82 height 13
type input "98******94"
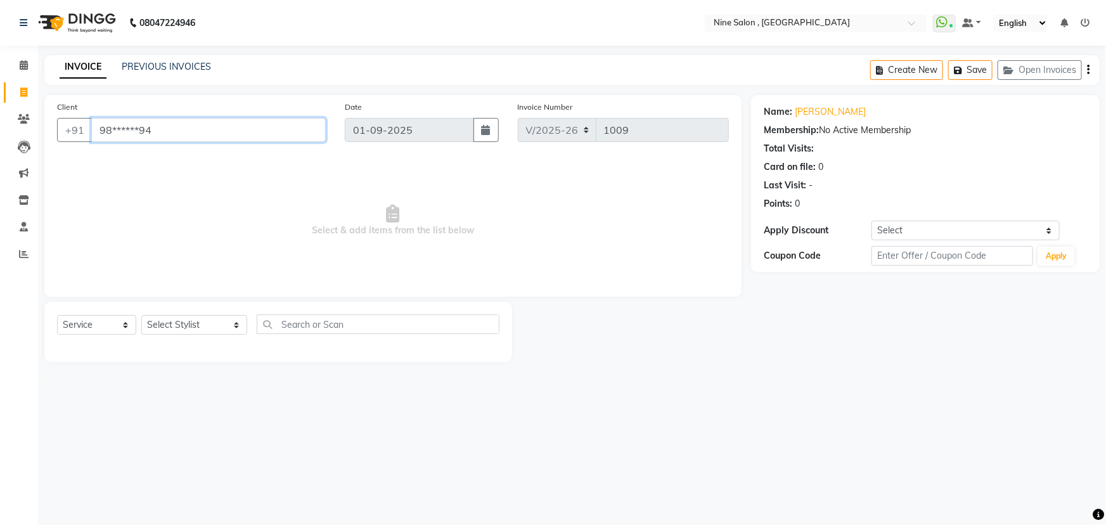
drag, startPoint x: 170, startPoint y: 125, endPoint x: 0, endPoint y: 113, distance: 170.3
click at [0, 113] on app-home "08047224946 Select Location × Nine Salon , Lalbaug WhatsApp Status ✕ Status: Co…" at bounding box center [553, 190] width 1106 height 381
click at [1046, 227] on select "Select Coupon → Voltas House Employess Coupon → Gift Voucher Rs. 500" at bounding box center [965, 231] width 188 height 20
click at [871, 221] on select "Select Coupon → Voltas House Employess Coupon → Gift Voucher Rs. 500" at bounding box center [965, 231] width 188 height 20
drag, startPoint x: 22, startPoint y: 122, endPoint x: 605, endPoint y: 53, distance: 587.8
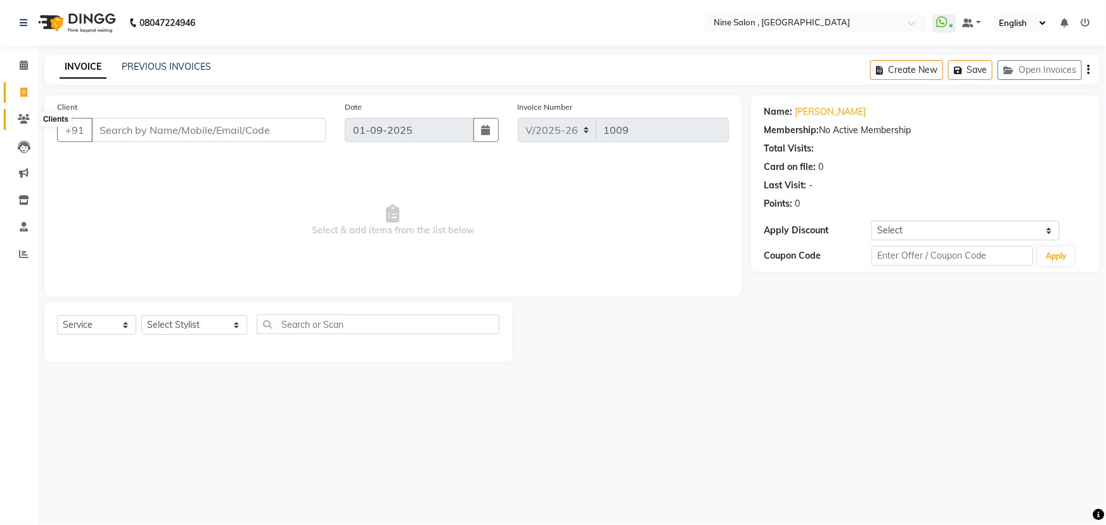
click at [22, 122] on icon at bounding box center [24, 119] width 12 height 10
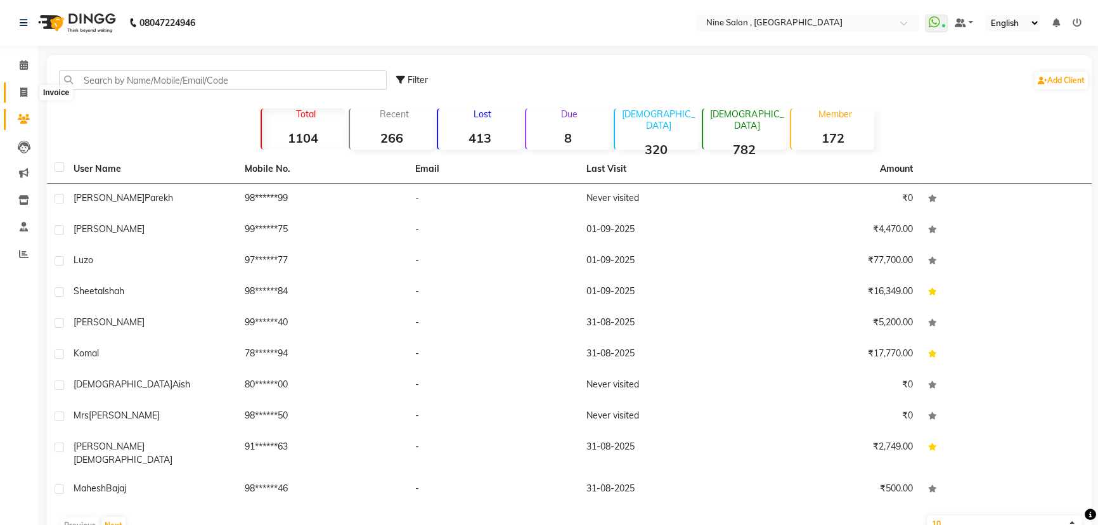
click at [18, 90] on span at bounding box center [24, 93] width 22 height 15
select select "service"
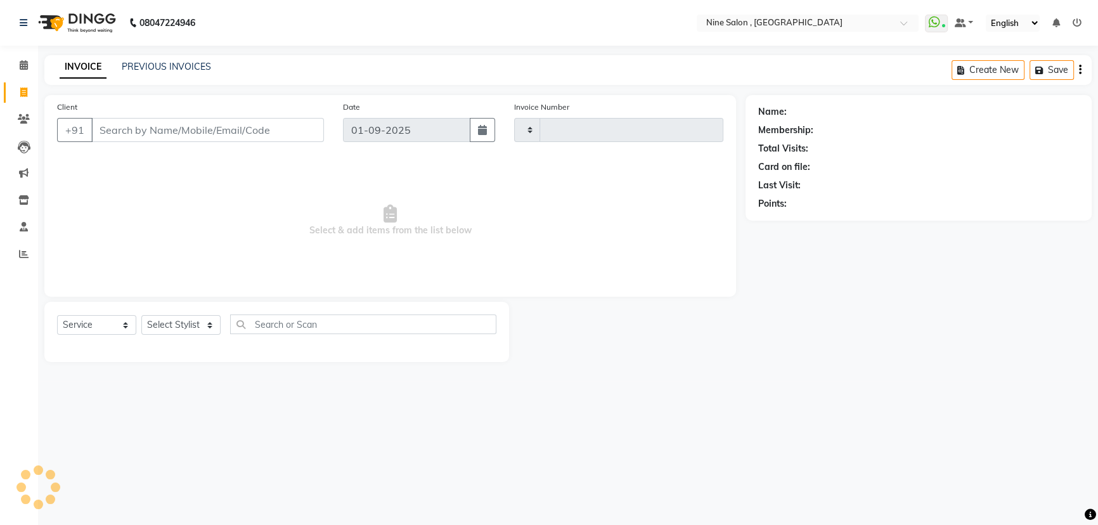
type input "1009"
select select "7341"
click at [153, 139] on input "Client" at bounding box center [208, 130] width 235 height 24
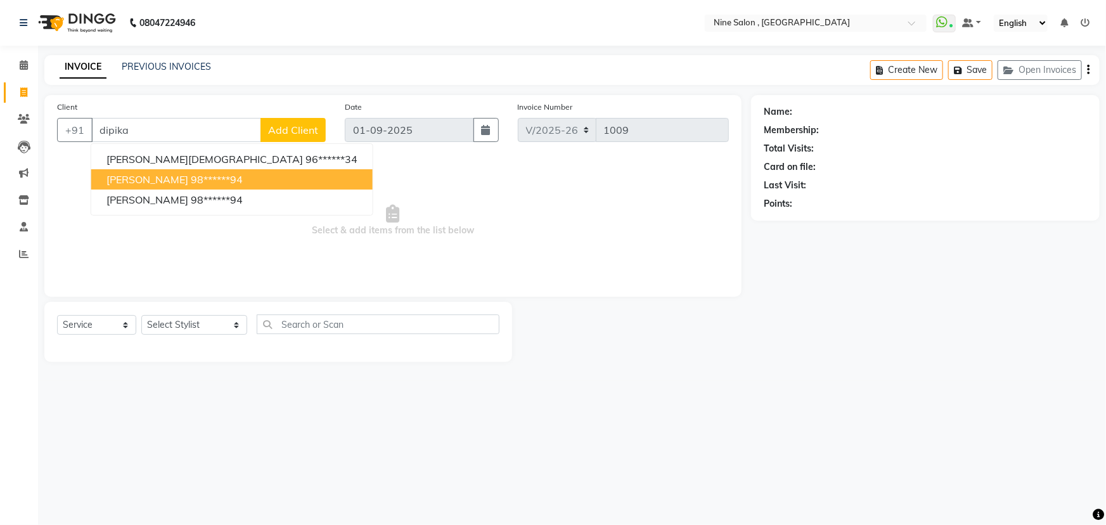
click at [165, 176] on span "Dipika Parekh" at bounding box center [147, 179] width 82 height 13
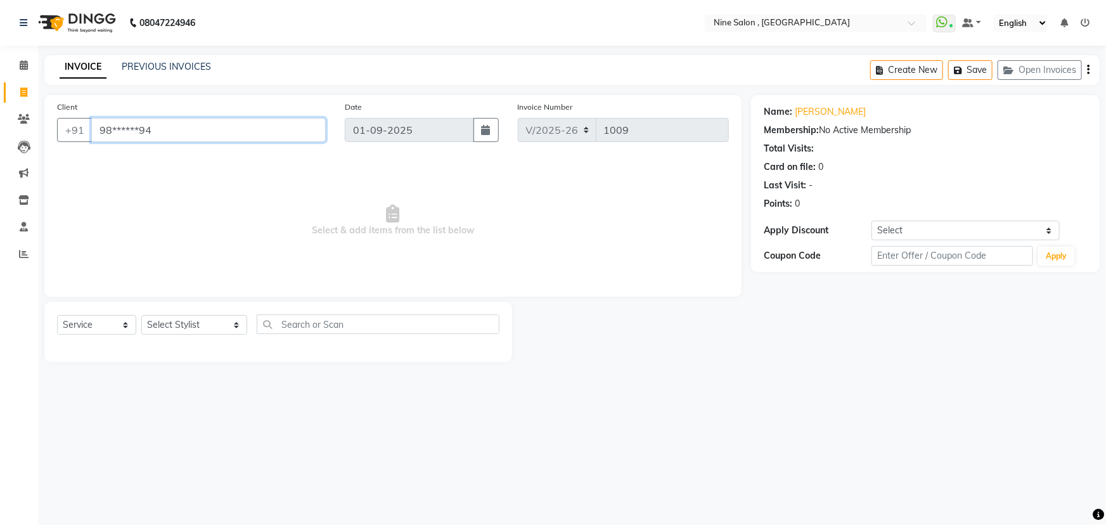
click at [203, 128] on input "98******94" at bounding box center [208, 130] width 235 height 24
type input "9"
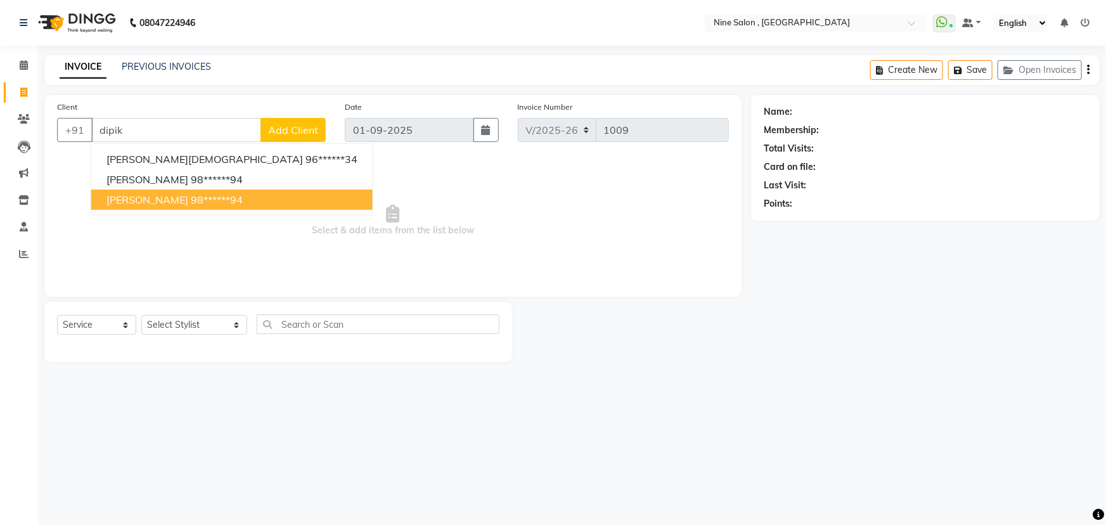
click at [211, 247] on span "Select & add items from the list below" at bounding box center [393, 220] width 672 height 127
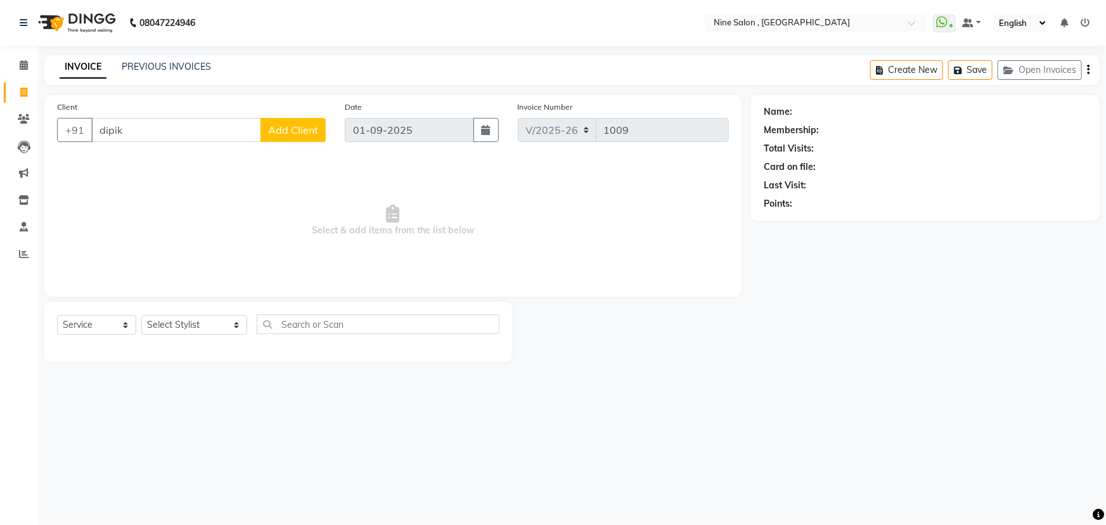
click at [150, 146] on div "Client +91 dipik Add Client" at bounding box center [192, 126] width 288 height 52
click at [146, 138] on input "dipik" at bounding box center [176, 130] width 170 height 24
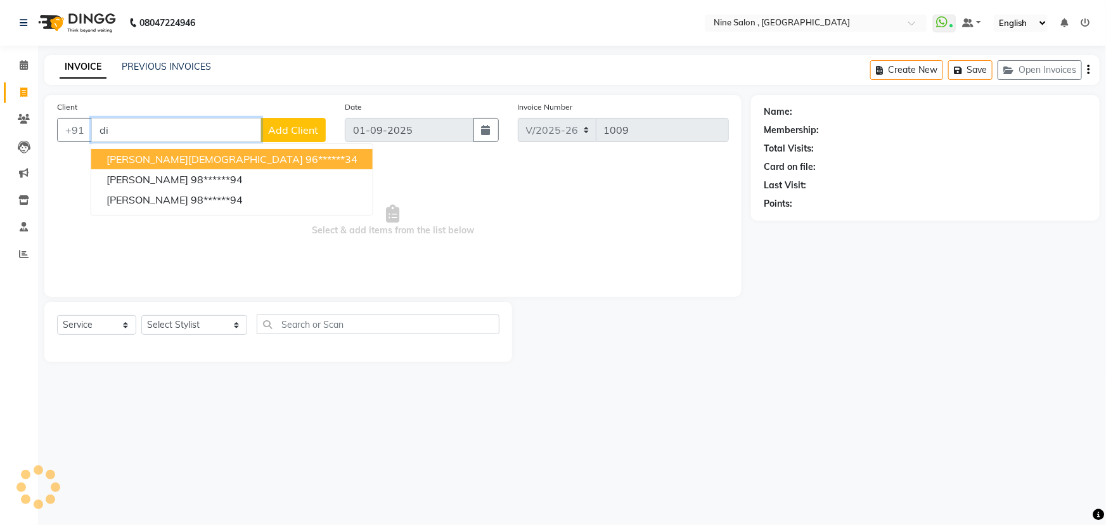
type input "d"
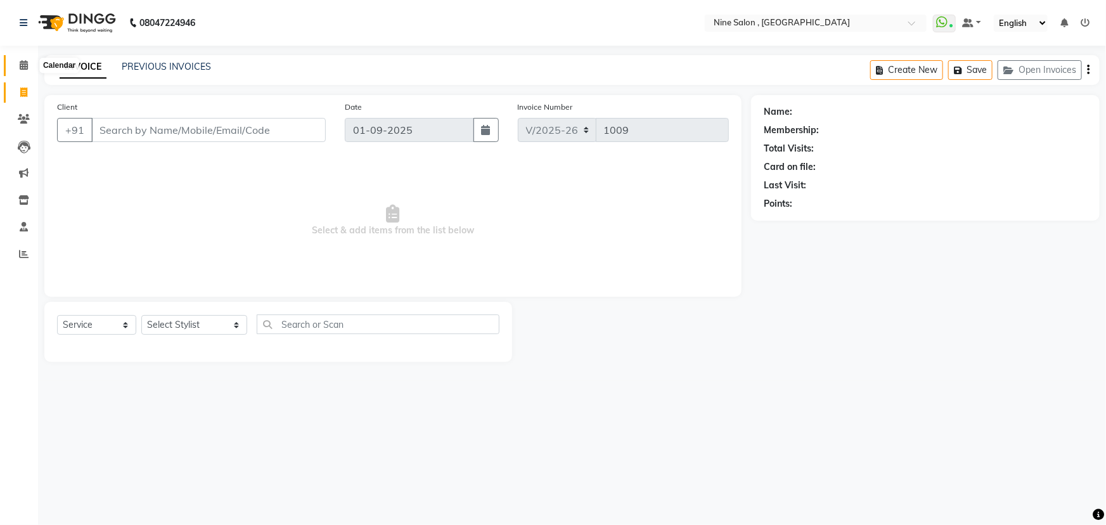
click at [27, 64] on icon at bounding box center [24, 65] width 8 height 10
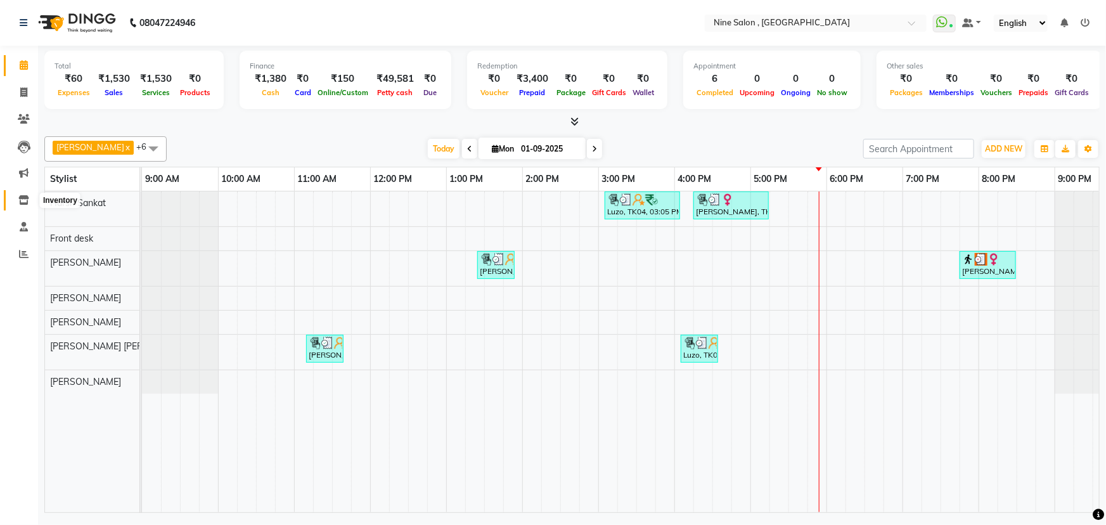
click at [18, 196] on icon at bounding box center [23, 200] width 11 height 10
select select
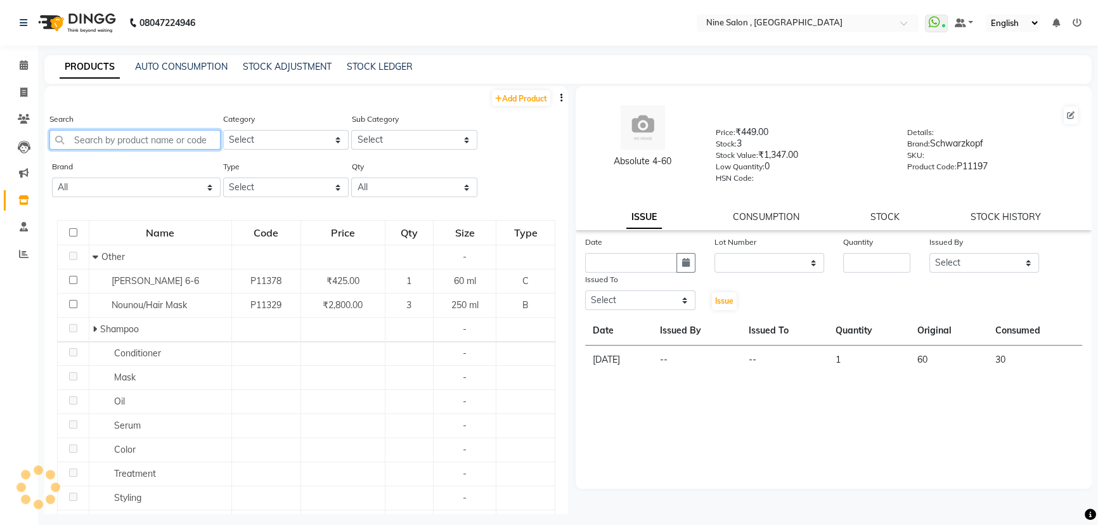
click at [155, 140] on input "text" at bounding box center [134, 140] width 171 height 20
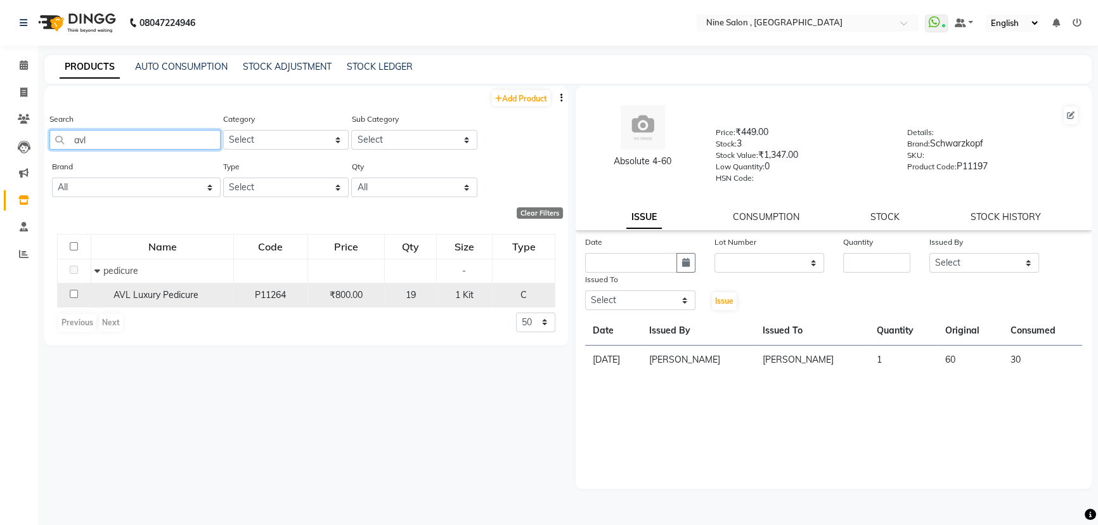
type input "avl"
click at [74, 293] on input "checkbox" at bounding box center [74, 294] width 8 height 8
checkbox input "true"
select select
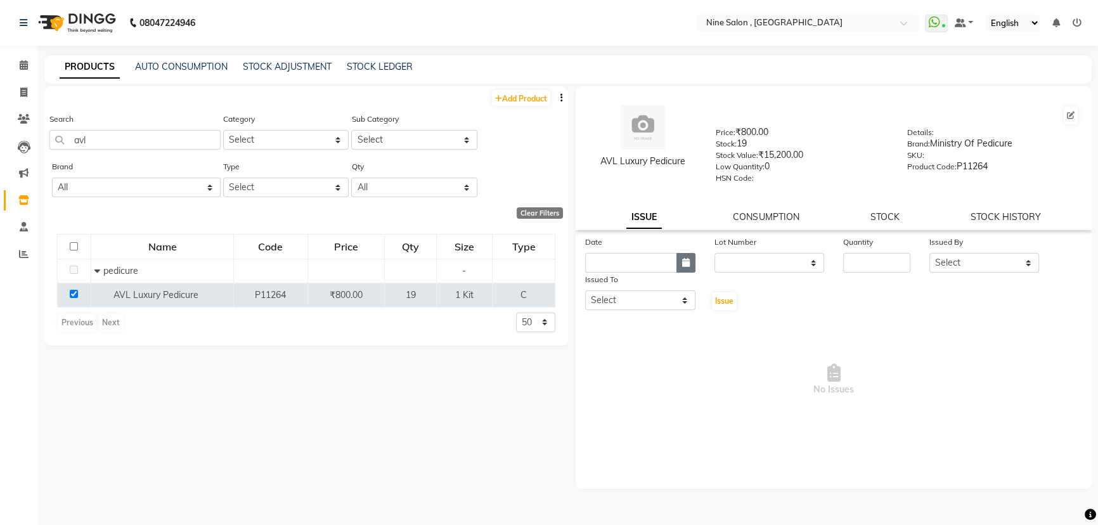
click at [685, 267] on icon "button" at bounding box center [686, 262] width 8 height 9
select select "9"
select select "2025"
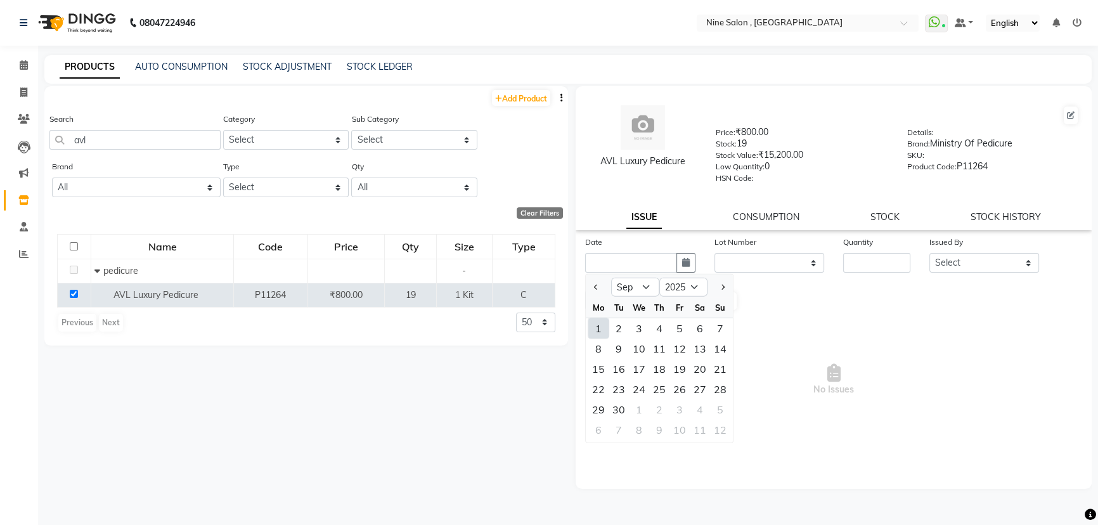
click at [599, 326] on div "1" at bounding box center [598, 328] width 20 height 20
type input "01-09-2025"
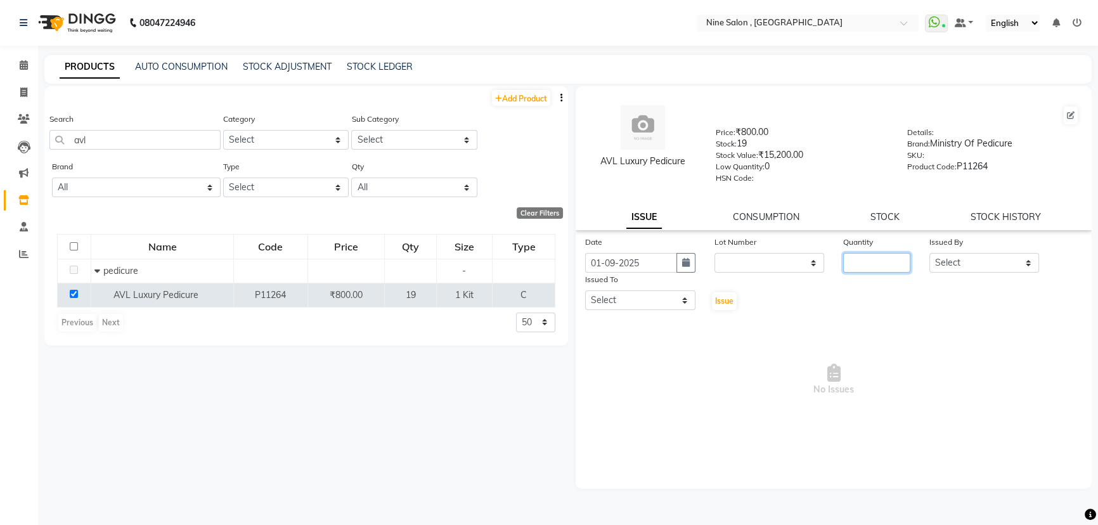
click at [873, 267] on input "number" at bounding box center [876, 263] width 67 height 20
type input "1"
click at [1027, 266] on select "Select Aftab Ansari Front desk Harsh Sankat Heena Suleman Shaikh Huma Hussain I…" at bounding box center [984, 263] width 110 height 20
select select "64997"
click at [929, 255] on select "Select Aftab Ansari Front desk Harsh Sankat Heena Suleman Shaikh Huma Hussain I…" at bounding box center [984, 263] width 110 height 20
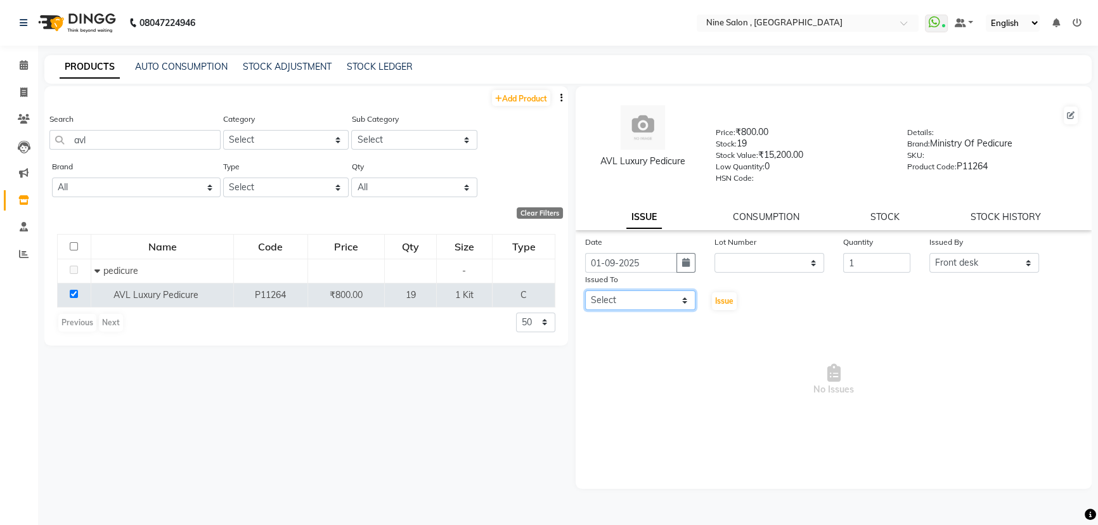
click at [679, 304] on select "Select Aftab Ansari Front desk Harsh Sankat Heena Suleman Shaikh Huma Hussain I…" at bounding box center [640, 300] width 110 height 20
select select "64471"
click at [585, 293] on select "Select Aftab Ansari Front desk Harsh Sankat Heena Suleman Shaikh Huma Hussain I…" at bounding box center [640, 300] width 110 height 20
click at [726, 305] on span "Issue" at bounding box center [724, 301] width 18 height 10
select select
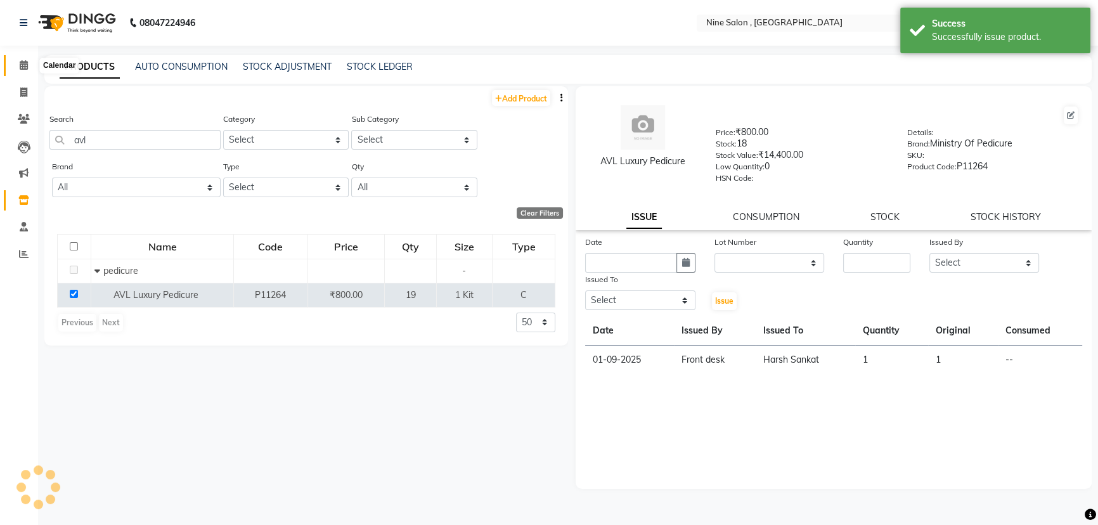
click at [23, 67] on icon at bounding box center [24, 65] width 8 height 10
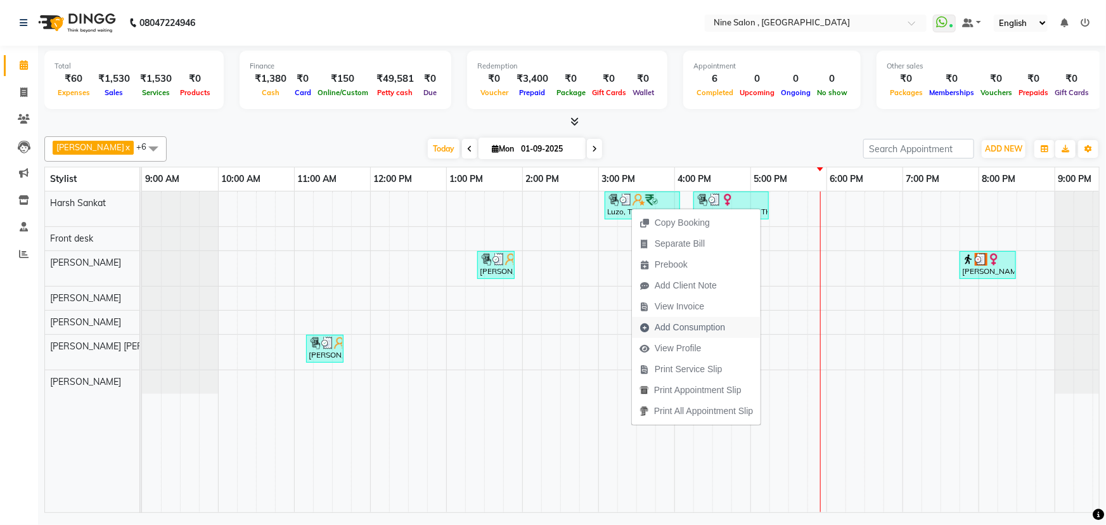
click at [667, 323] on span "Add Consumption" at bounding box center [690, 327] width 70 height 13
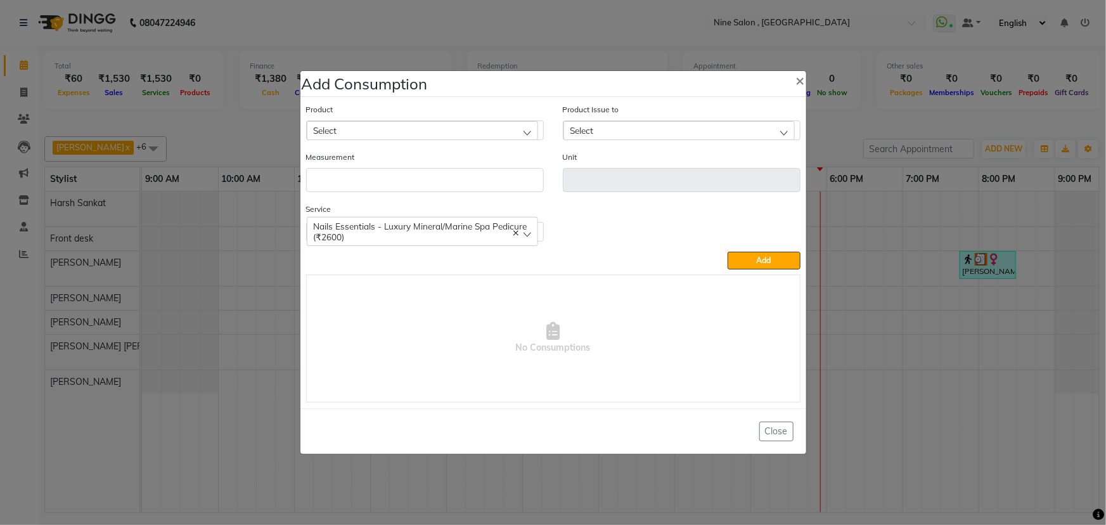
click at [383, 127] on div "Select" at bounding box center [422, 130] width 231 height 19
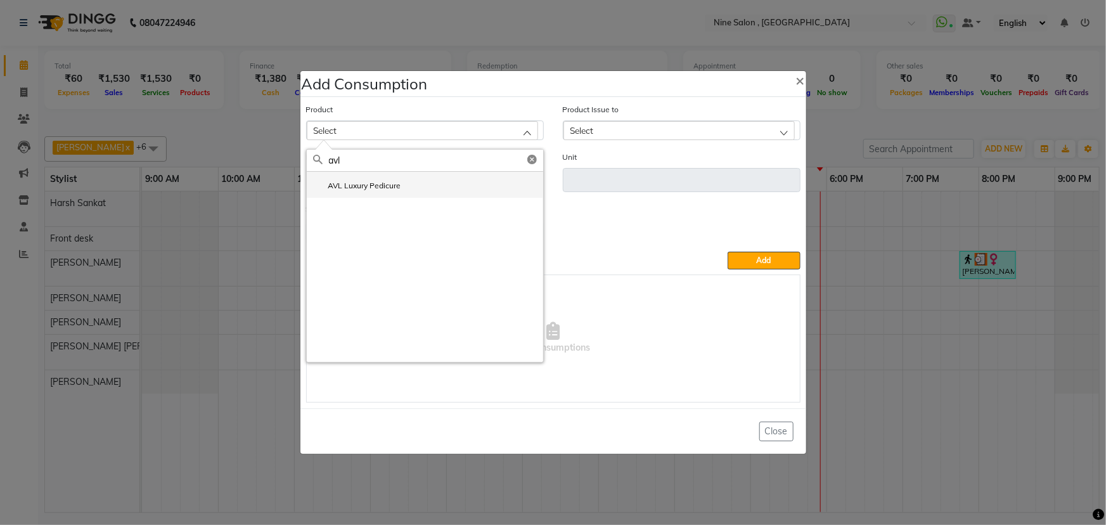
type input "avl"
click at [404, 177] on li "AVL Luxury Pedicure" at bounding box center [425, 185] width 236 height 26
type input "Kit"
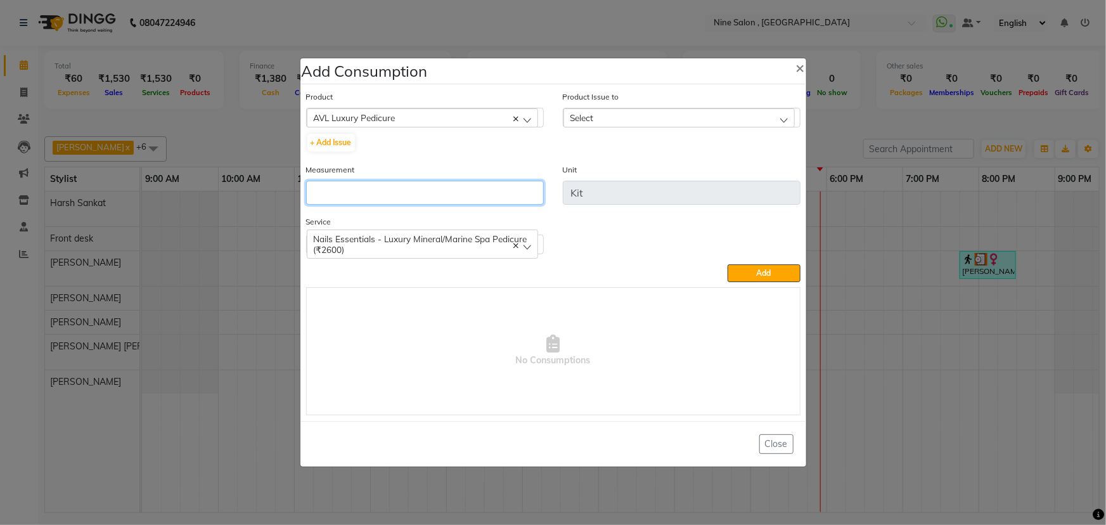
click at [371, 194] on input "number" at bounding box center [425, 193] width 238 height 24
type input "1"
click at [785, 119] on div "Select" at bounding box center [678, 117] width 231 height 19
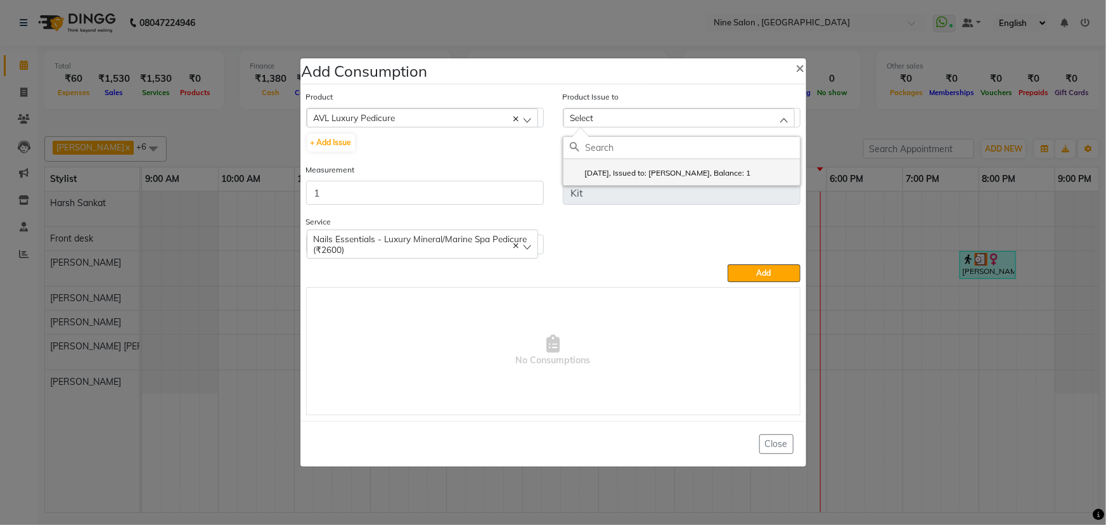
click at [723, 173] on label "2025-09-01, Issued to: Harsh Sankat, Balance: 1" at bounding box center [660, 172] width 181 height 11
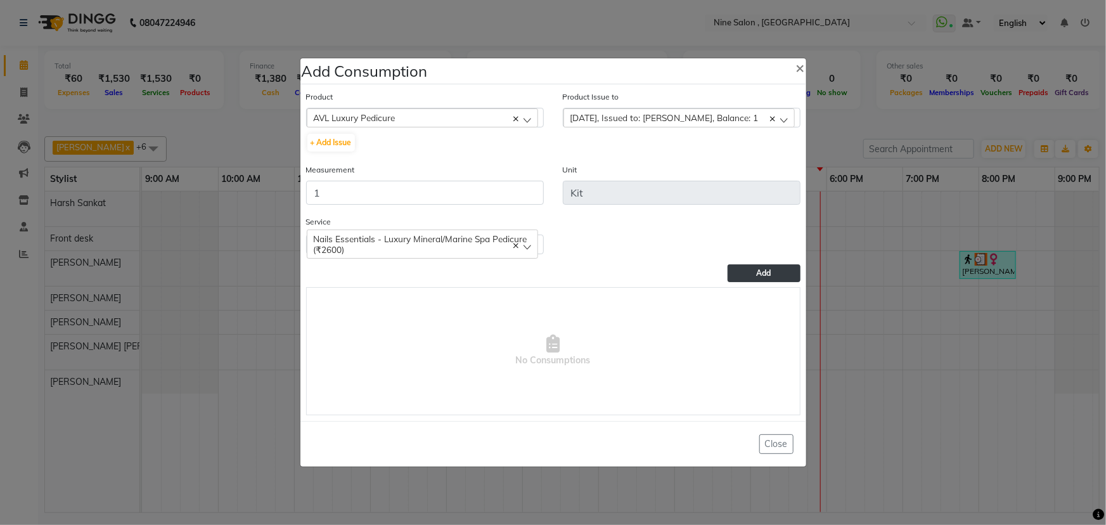
click at [748, 278] on button "Add" at bounding box center [764, 273] width 72 height 18
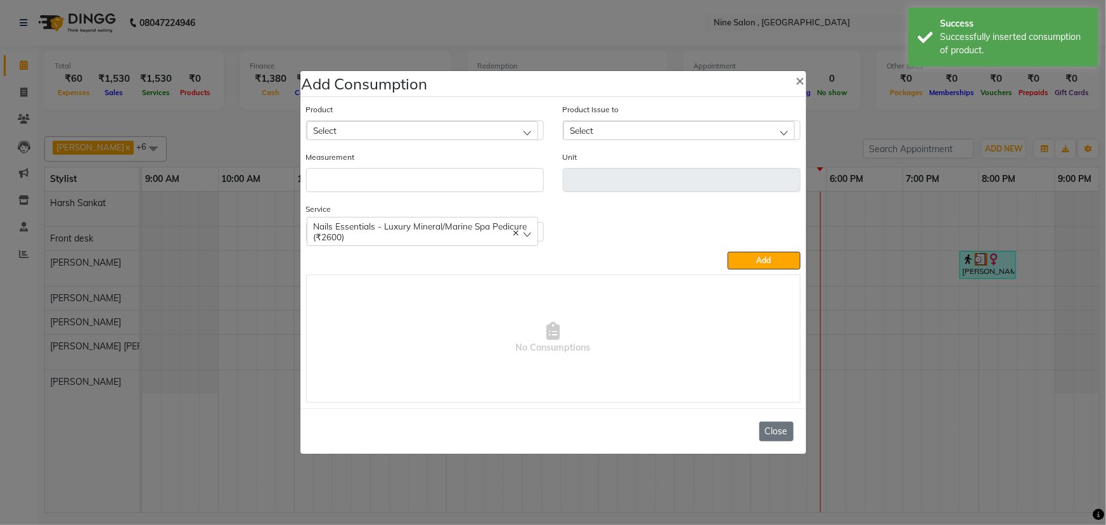
click at [774, 433] on button "Close" at bounding box center [776, 431] width 34 height 20
